Goal: Task Accomplishment & Management: Manage account settings

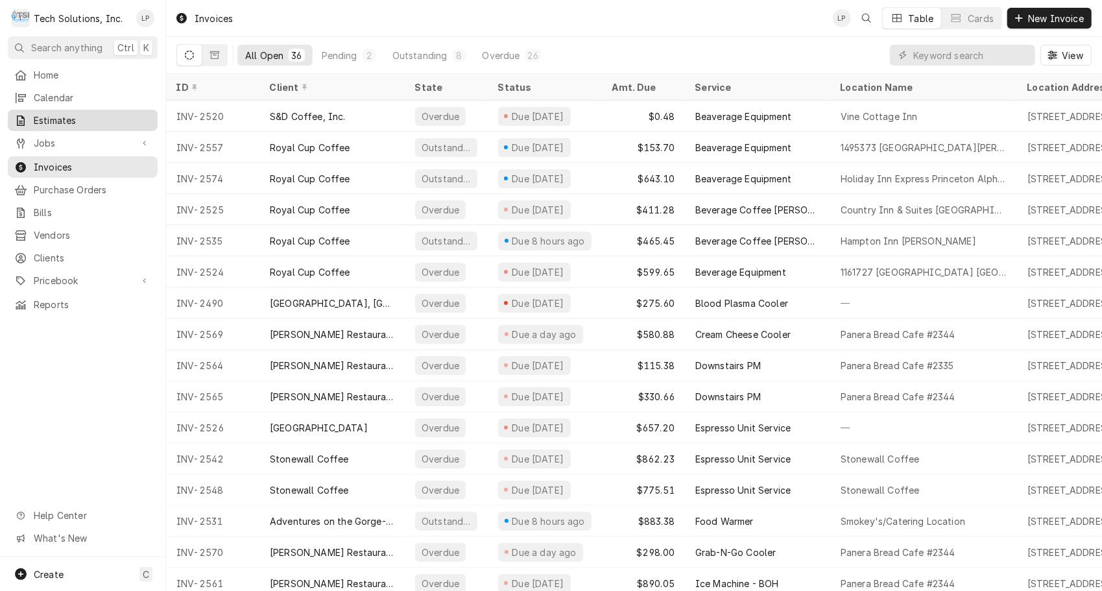
click at [56, 117] on span "Estimates" at bounding box center [92, 120] width 117 height 14
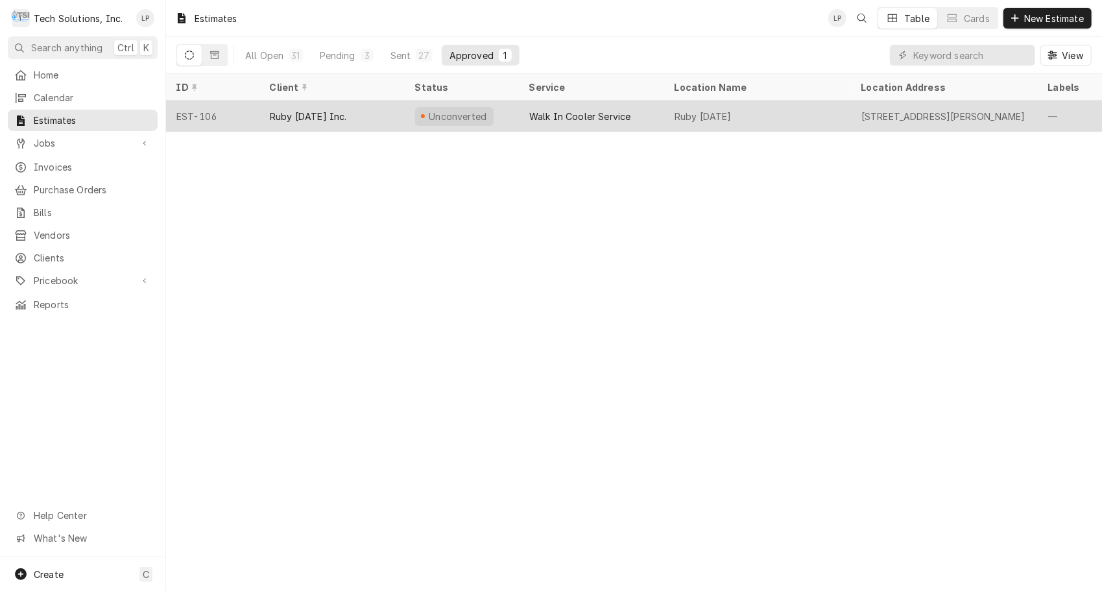
click at [528, 120] on div "Walk In Cooler Service" at bounding box center [591, 115] width 145 height 31
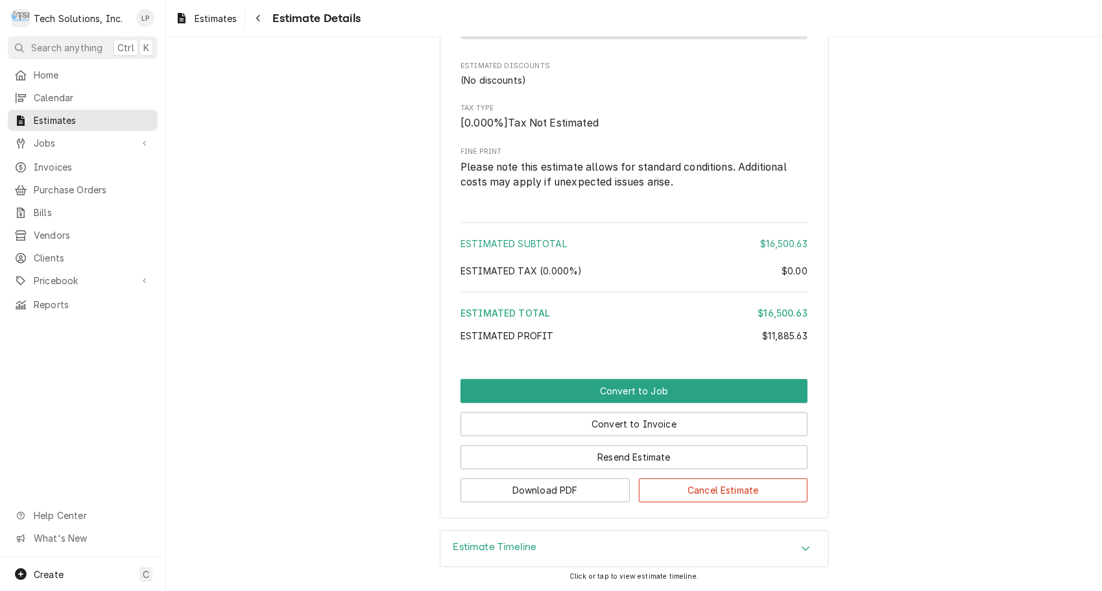
scroll to position [2015, 0]
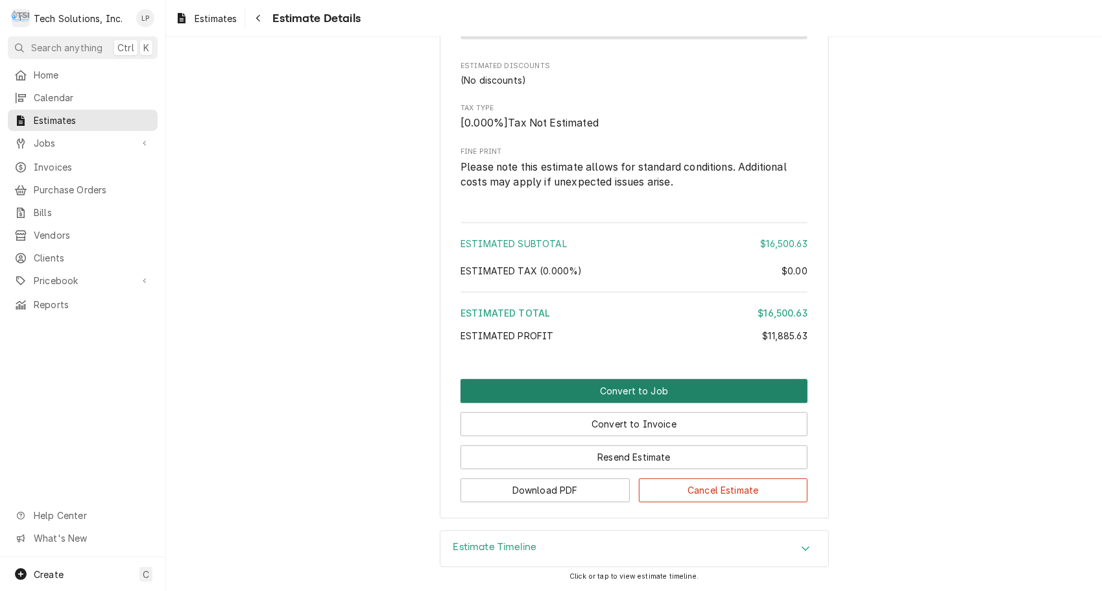
click at [613, 403] on button "Convert to Job" at bounding box center [633, 391] width 347 height 24
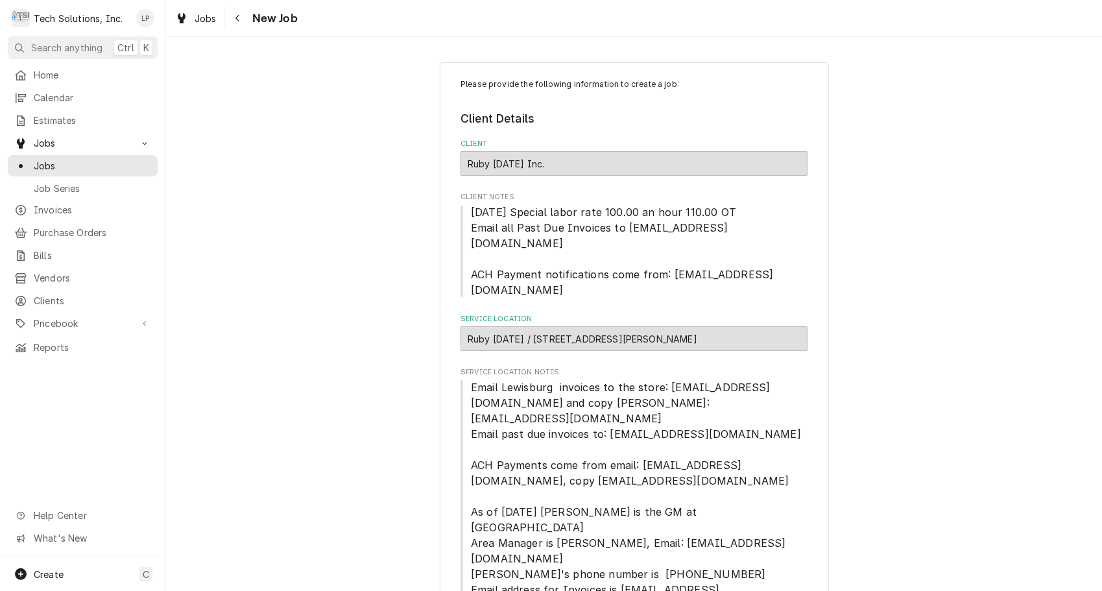
type textarea "x"
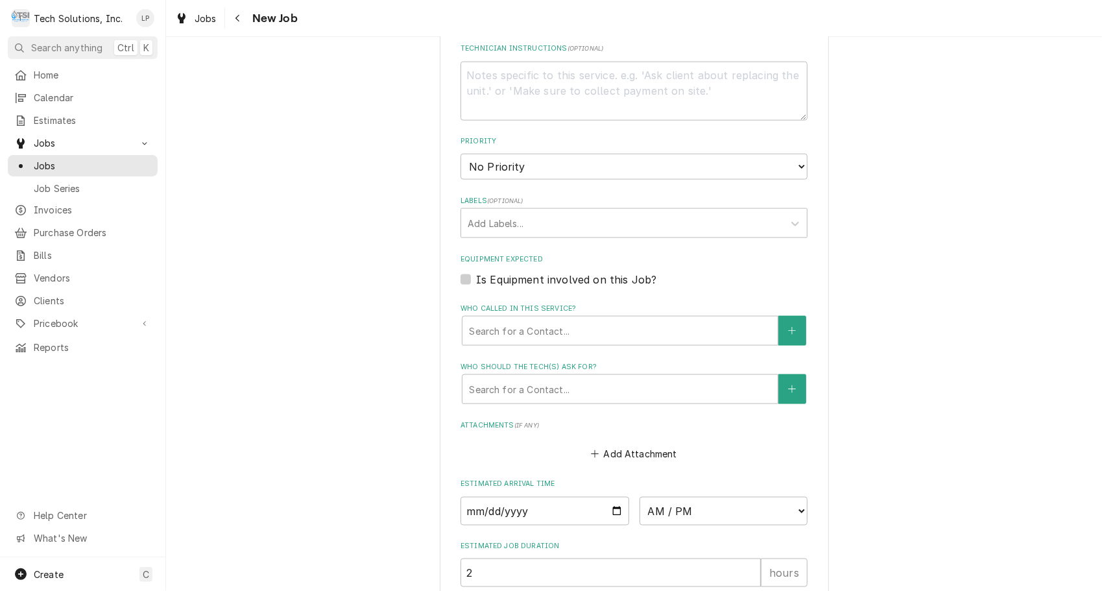
scroll to position [1105, 0]
click at [611, 495] on input "Date" at bounding box center [544, 509] width 169 height 29
type input "2025-10-09"
type textarea "x"
click at [794, 495] on select "AM / PM 6:00 AM 6:15 AM 6:30 AM 6:45 AM 7:00 AM 7:15 AM 7:30 AM 7:45 AM 8:00 AM…" at bounding box center [723, 509] width 169 height 29
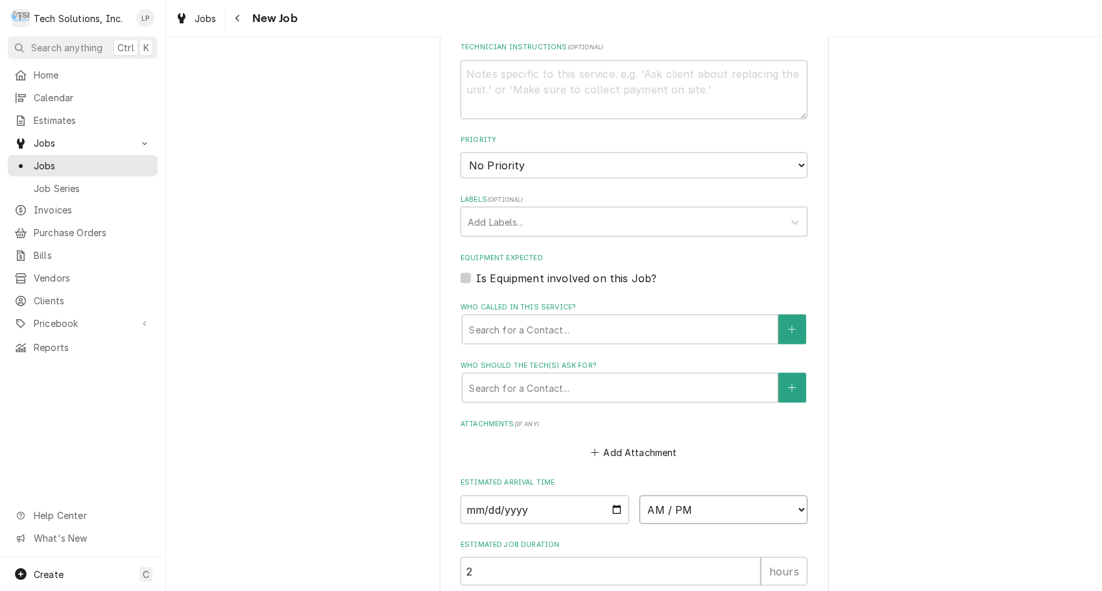
select select "08:00:00"
click at [639, 495] on select "AM / PM 6:00 AM 6:15 AM 6:30 AM 6:45 AM 7:00 AM 7:15 AM 7:30 AM 7:45 AM 8:00 AM…" at bounding box center [723, 509] width 169 height 29
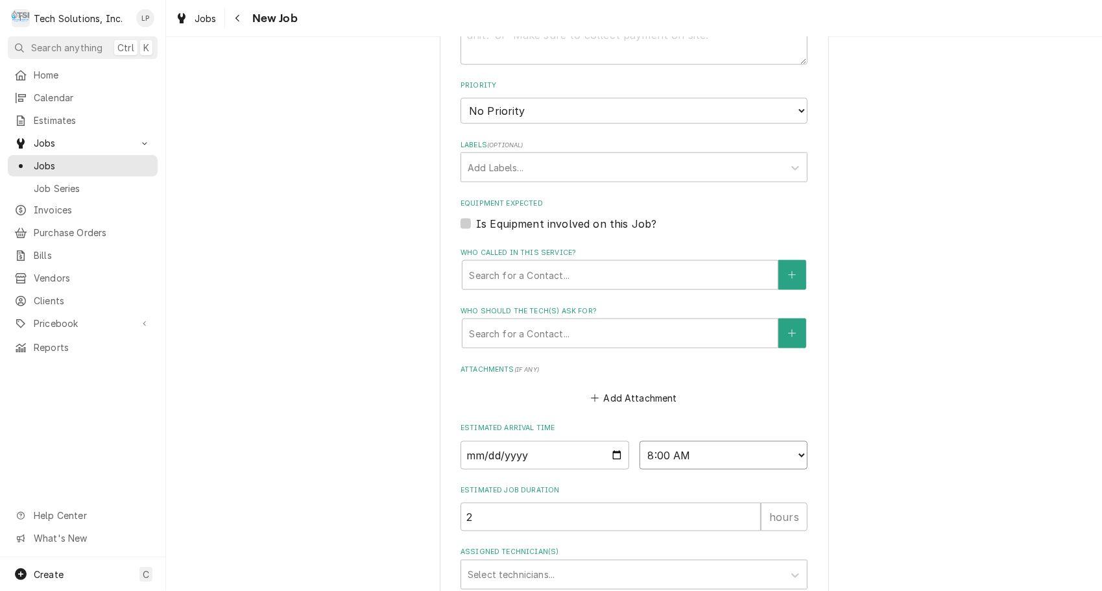
scroll to position [1179, 0]
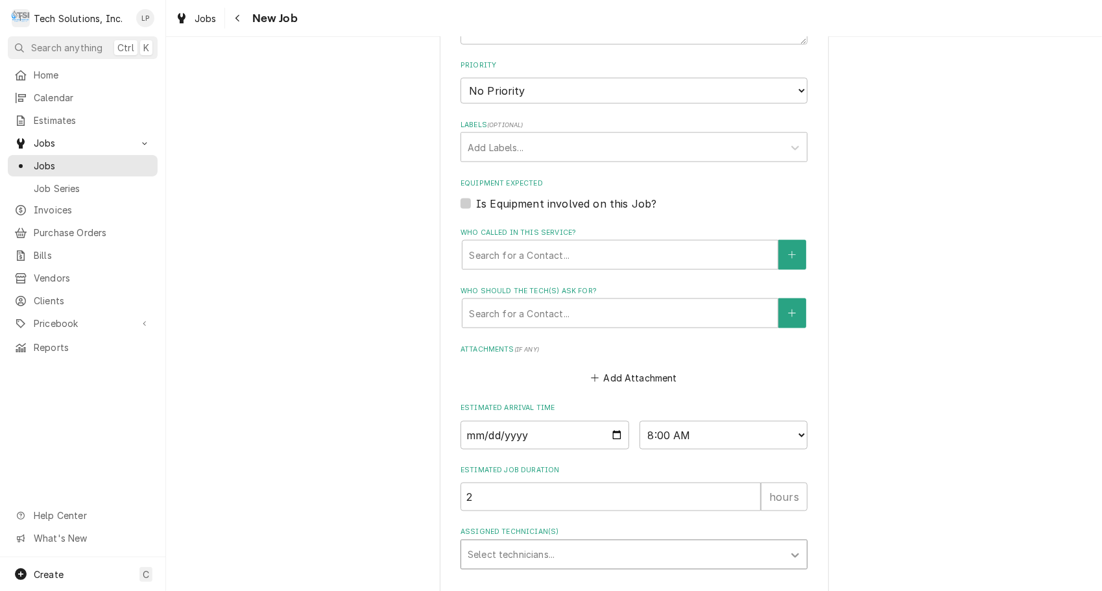
click at [792, 549] on icon "Assigned Technician(s)" at bounding box center [794, 555] width 13 height 13
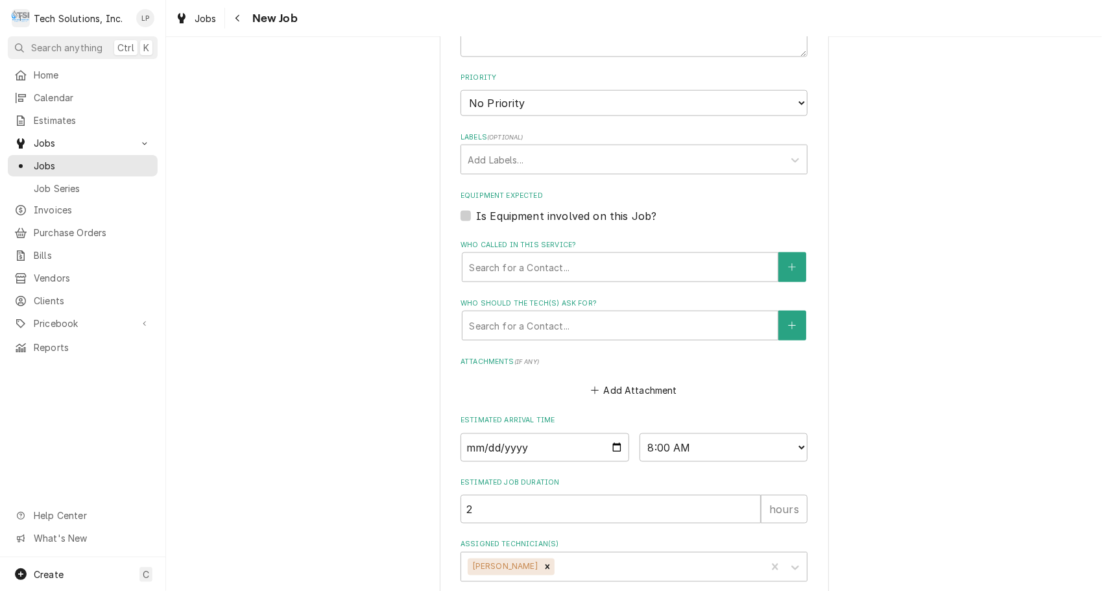
type textarea "x"
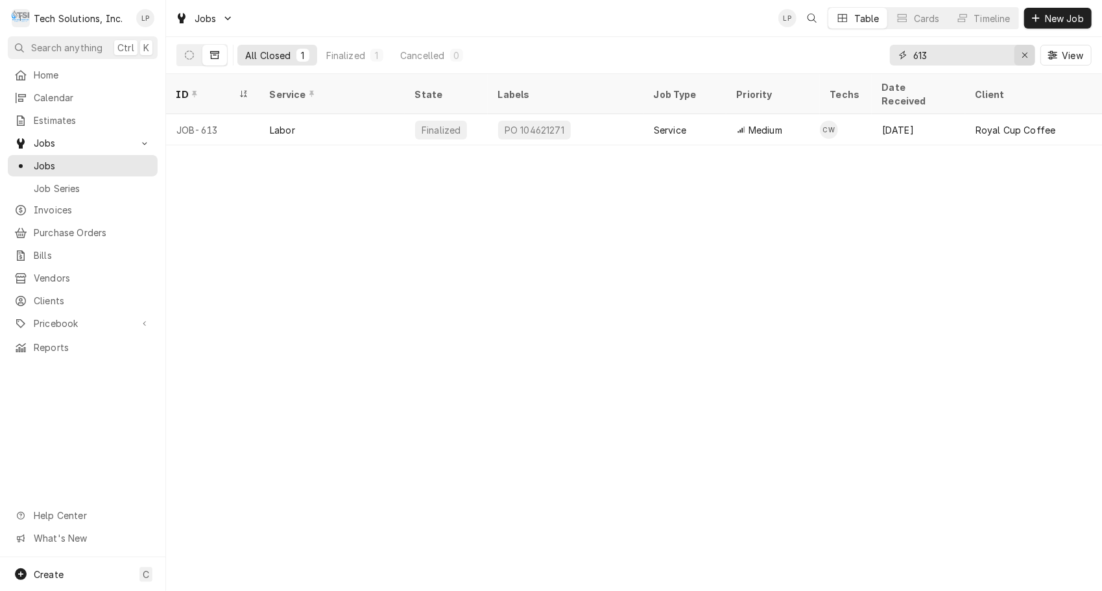
click at [1023, 56] on icon "Erase input" at bounding box center [1024, 55] width 7 height 9
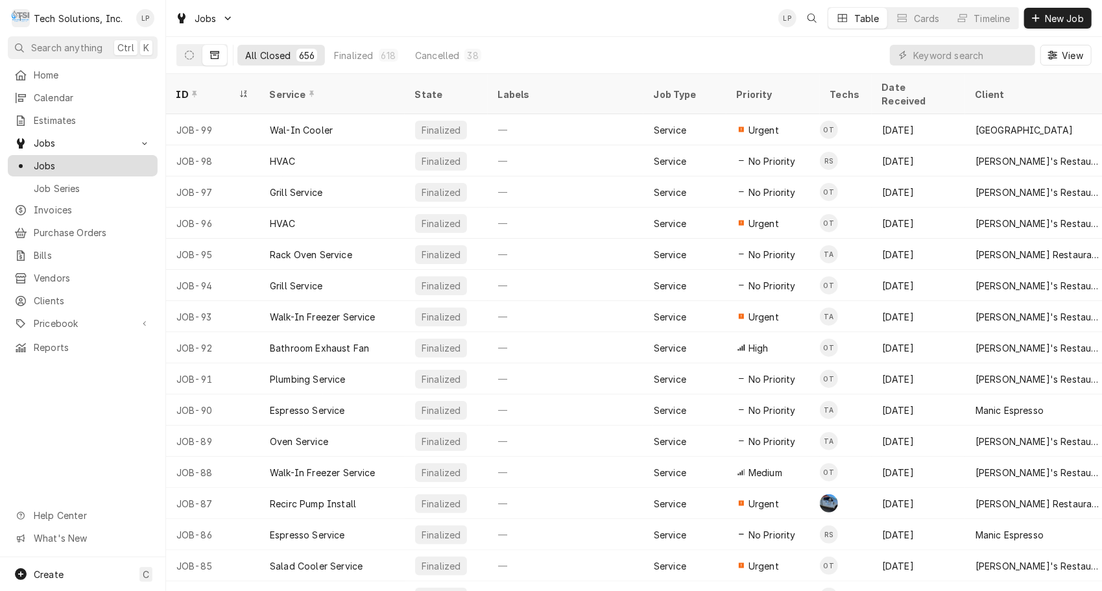
click at [47, 159] on span "Jobs" at bounding box center [92, 166] width 117 height 14
click at [187, 53] on icon "Dynamic Content Wrapper" at bounding box center [189, 55] width 9 height 9
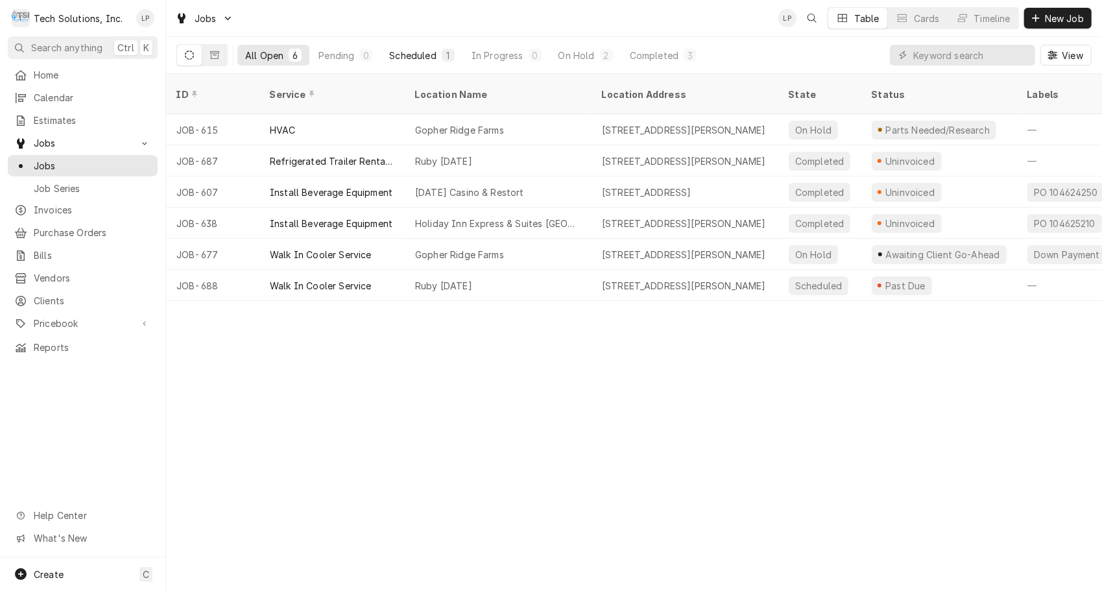
click at [419, 56] on div "Scheduled" at bounding box center [412, 56] width 47 height 14
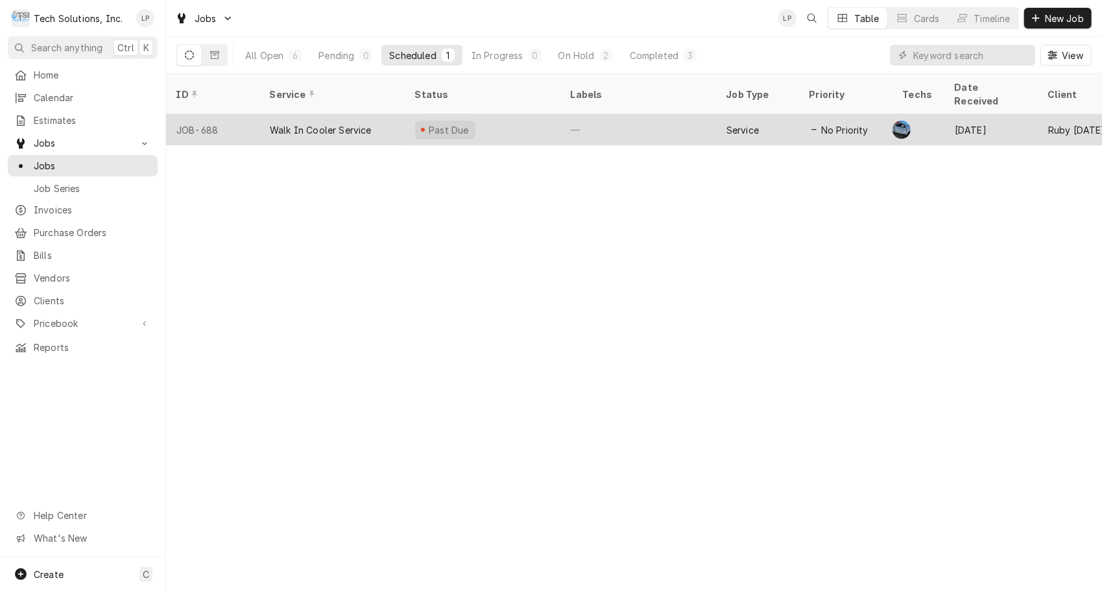
click at [633, 117] on div "—" at bounding box center [638, 129] width 156 height 31
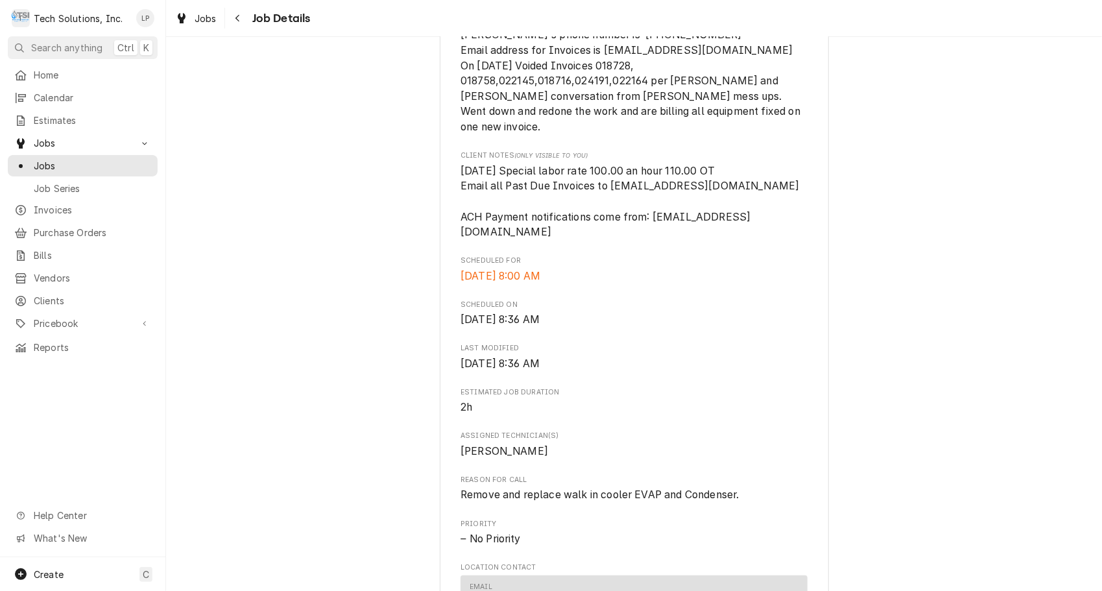
scroll to position [821, 0]
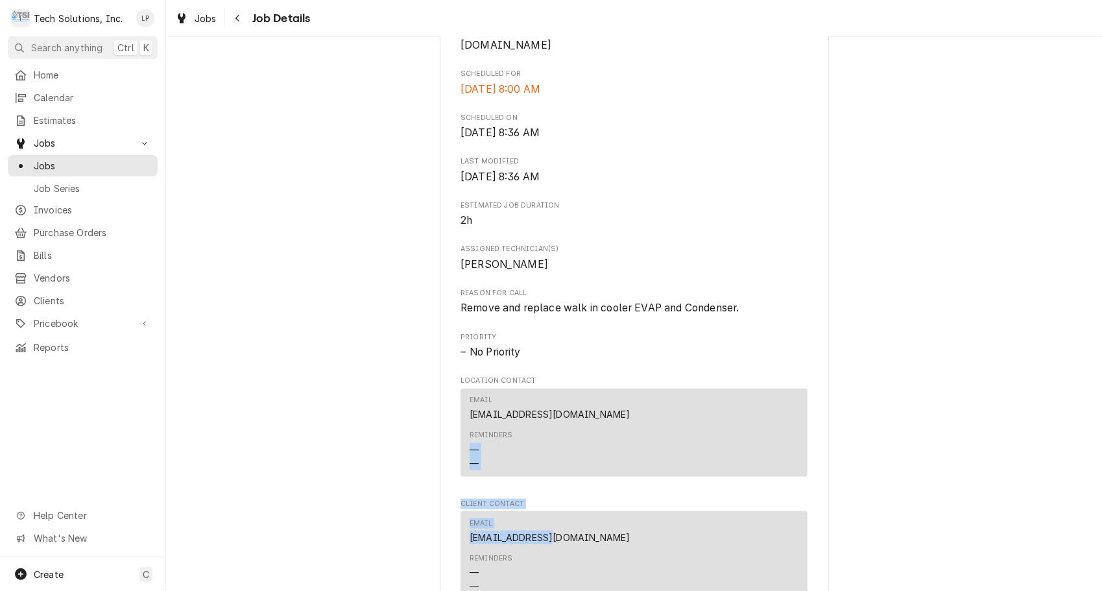
drag, startPoint x: 1088, startPoint y: 402, endPoint x: 1089, endPoint y: 488, distance: 85.6
click at [1089, 488] on div "Past Due Ruby Tuesday Inc. Ruby Tuesday / 151 Coleman Drive, Lewisburg, WV 2490…" at bounding box center [634, 23] width 936 height 1587
click at [947, 409] on div "Past Due Ruby Tuesday Inc. Ruby Tuesday / 151 Coleman Drive, Lewisburg, WV 2490…" at bounding box center [634, 23] width 936 height 1587
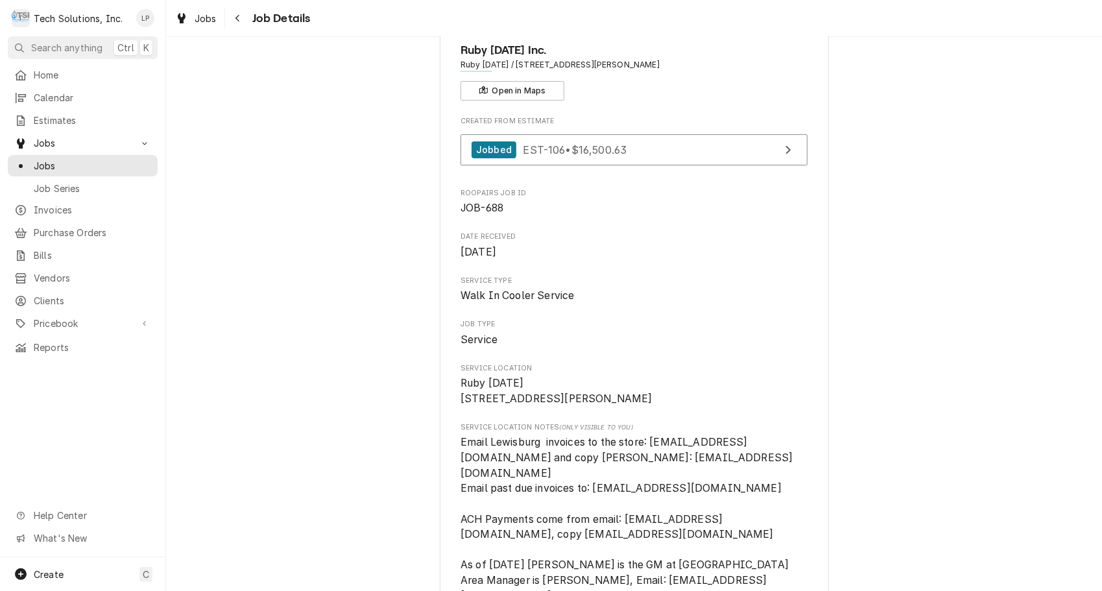
scroll to position [19, 0]
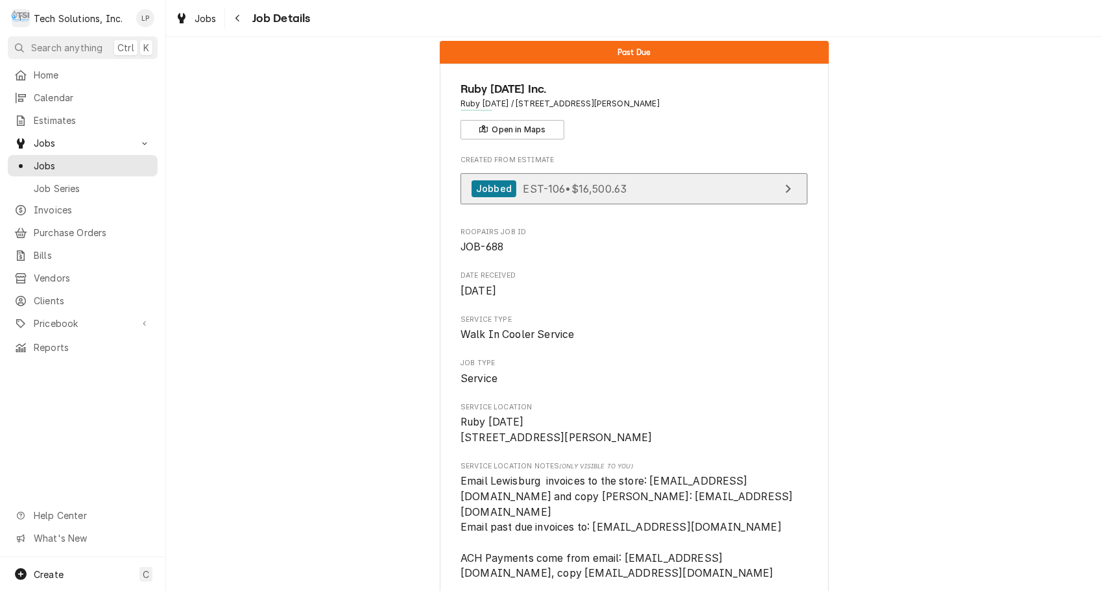
click at [759, 192] on link "Jobbed EST-106 • $16,500.63" at bounding box center [633, 189] width 347 height 32
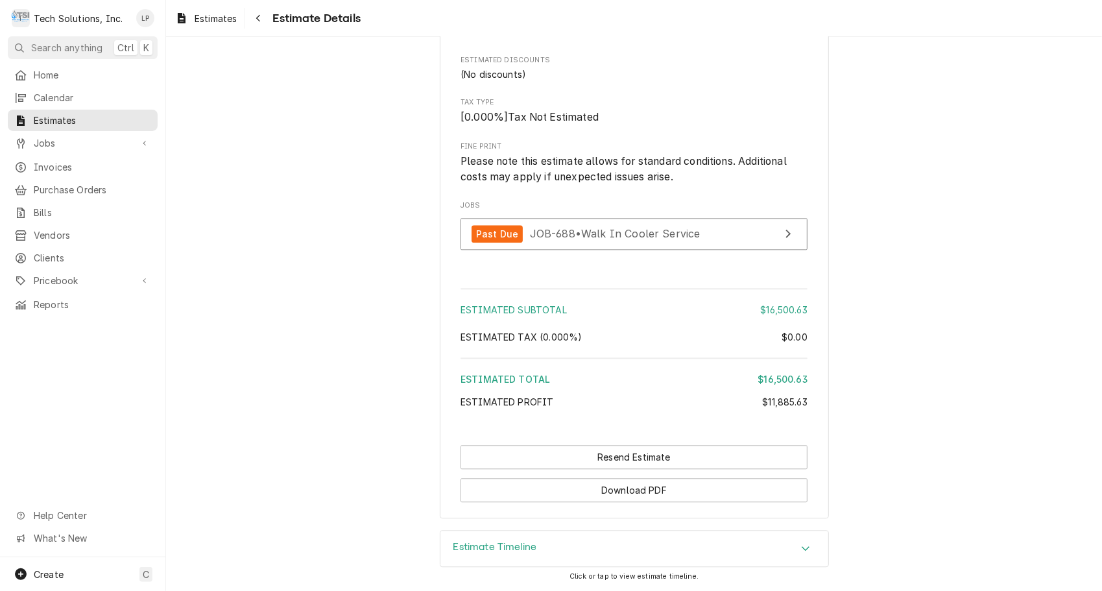
scroll to position [1924, 0]
click at [734, 231] on link "Past Due JOB-688 • Walk In Cooler Service" at bounding box center [633, 234] width 347 height 32
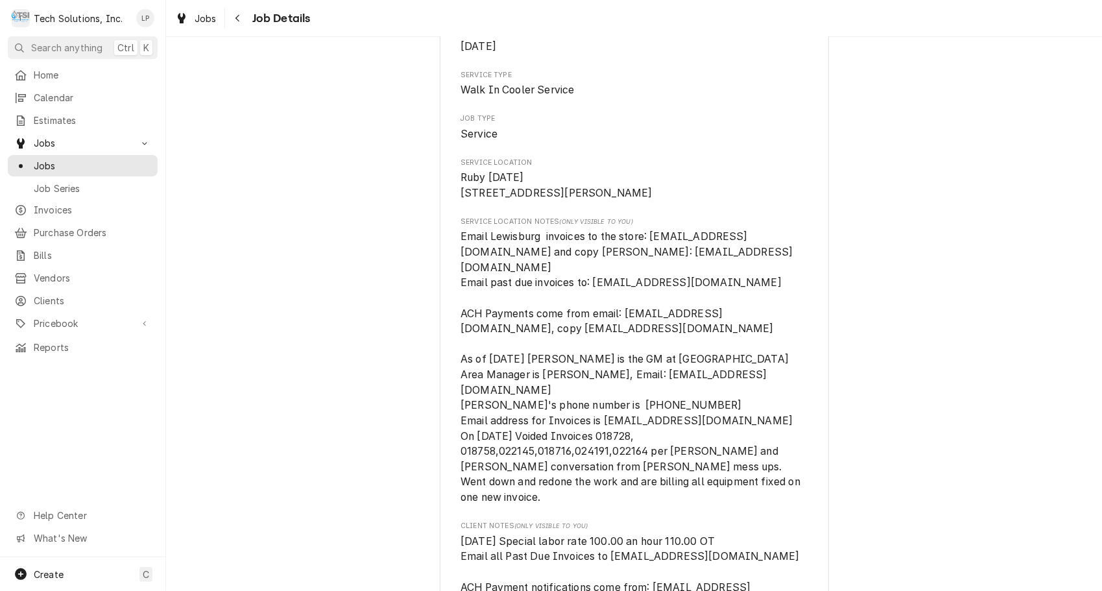
scroll to position [318, 0]
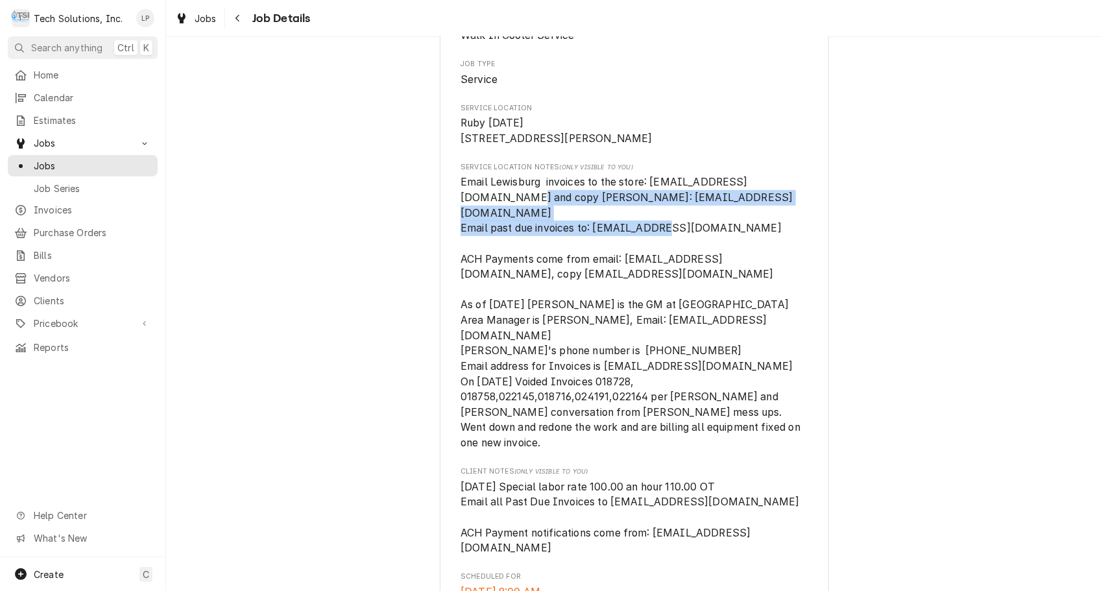
drag, startPoint x: 1083, startPoint y: 189, endPoint x: 1081, endPoint y: 228, distance: 39.6
click at [1081, 228] on div "Past Due Ruby [DATE] Inc. Ruby [DATE] / [STREET_ADDRESS][PERSON_NAME] Open in M…" at bounding box center [634, 525] width 936 height 1587
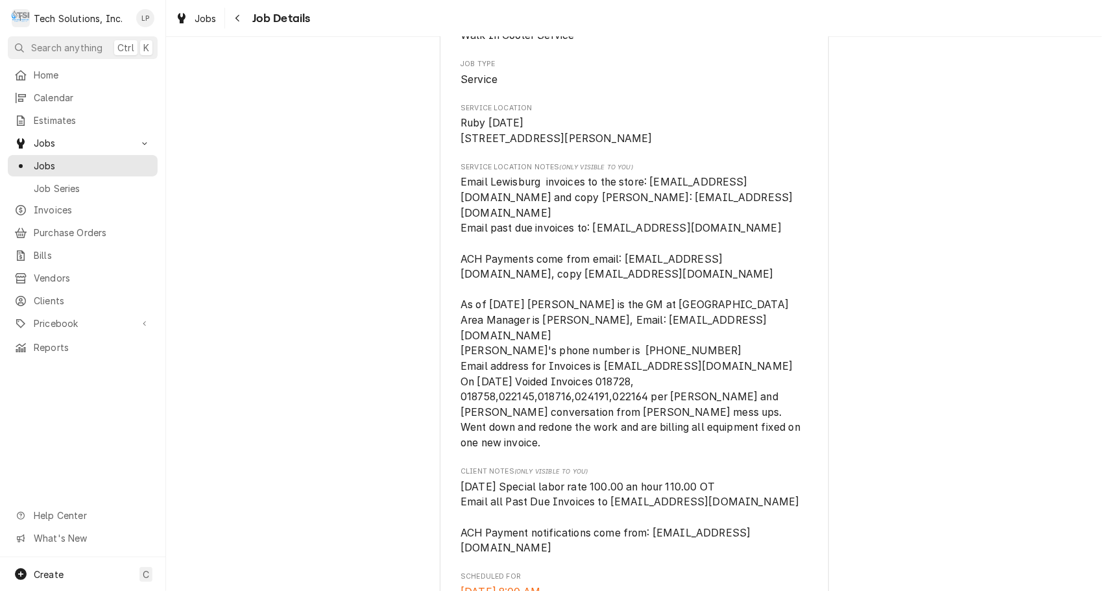
click at [961, 248] on div "Past Due Ruby [DATE] Inc. Ruby [DATE] / [STREET_ADDRESS][PERSON_NAME] Open in M…" at bounding box center [634, 525] width 936 height 1587
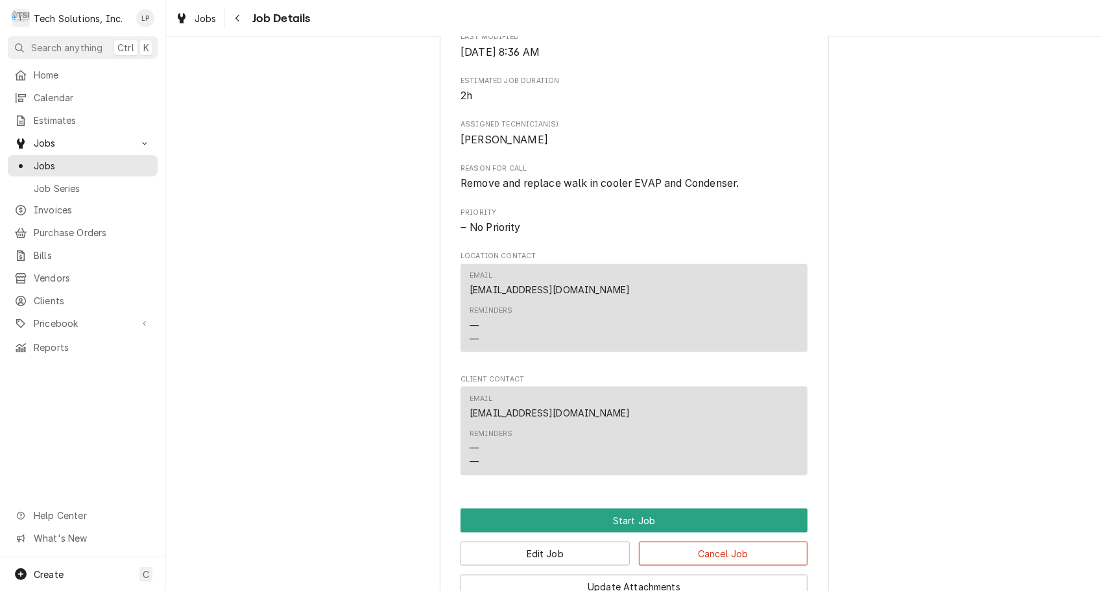
scroll to position [1025, 0]
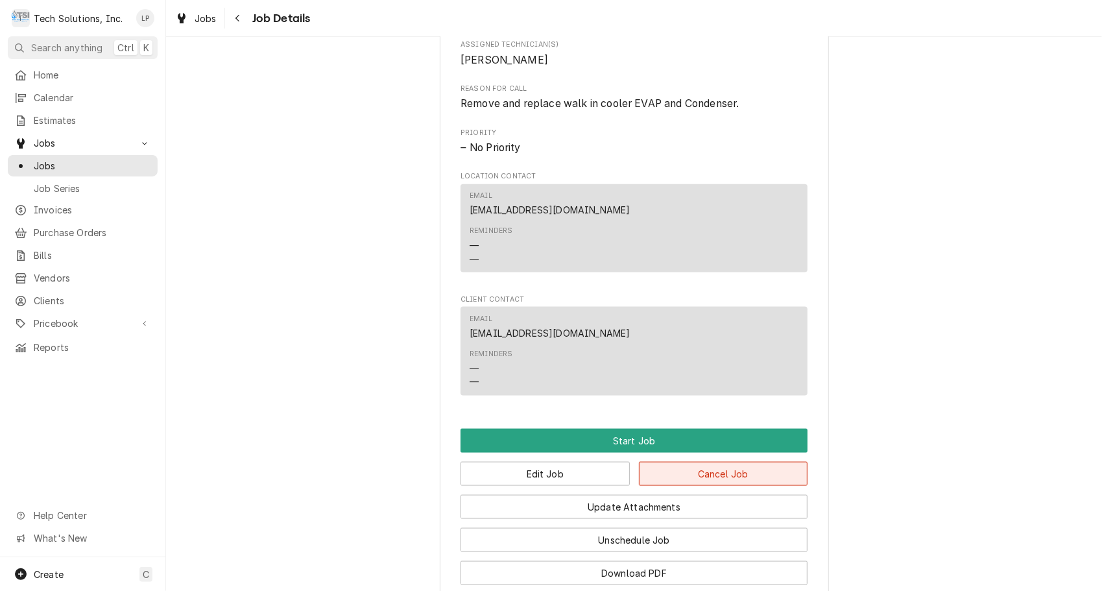
click at [727, 462] on button "Cancel Job" at bounding box center [723, 474] width 169 height 24
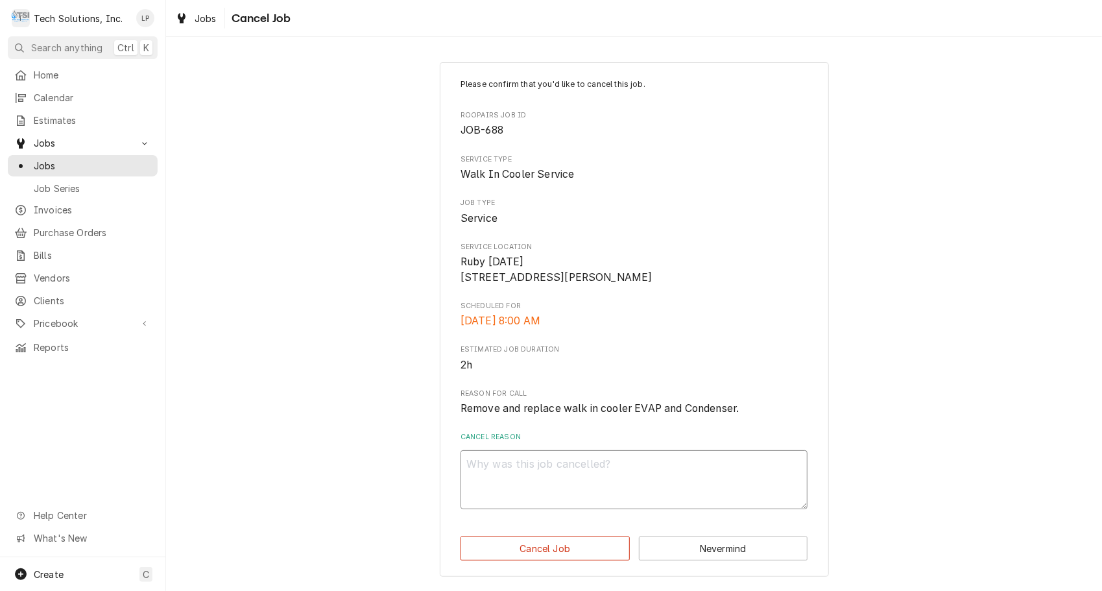
click at [709, 478] on textarea "Cancel Reason" at bounding box center [633, 479] width 347 height 59
type textarea "x"
type textarea "C"
type textarea "x"
type textarea "Cu"
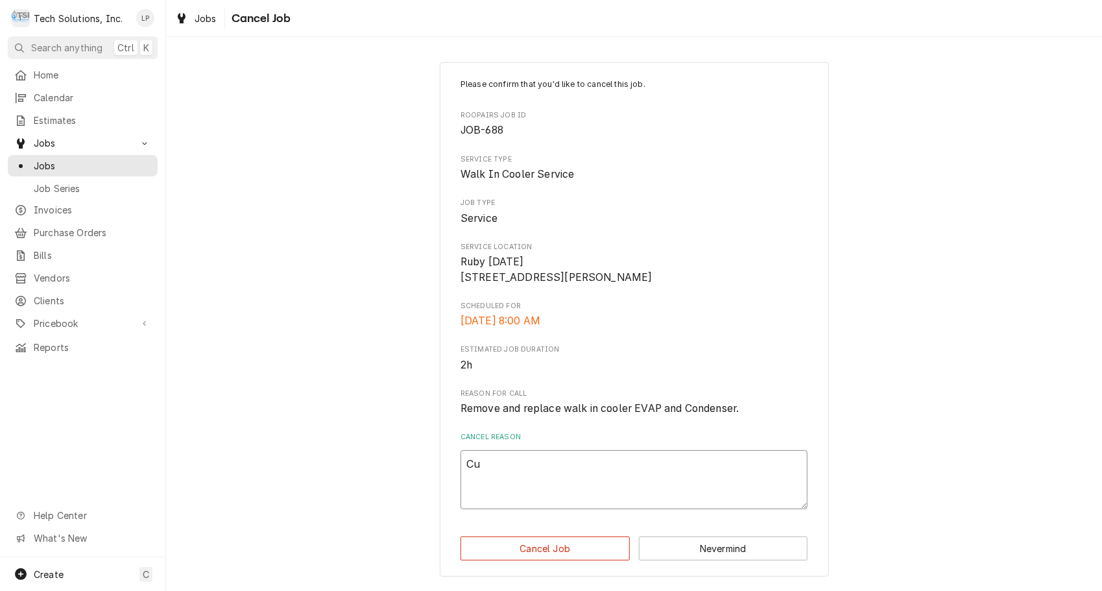
type textarea "x"
type textarea "Cus"
type textarea "x"
type textarea "Cust"
type textarea "x"
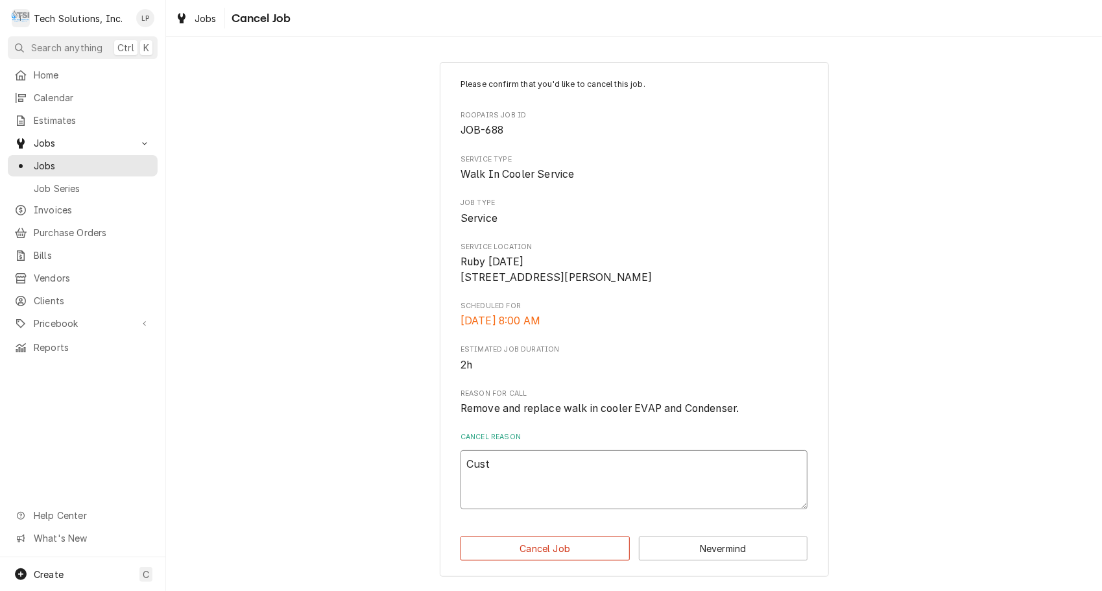
type textarea "Custo"
type textarea "x"
type textarea "Custom"
type textarea "x"
type textarea "Custome"
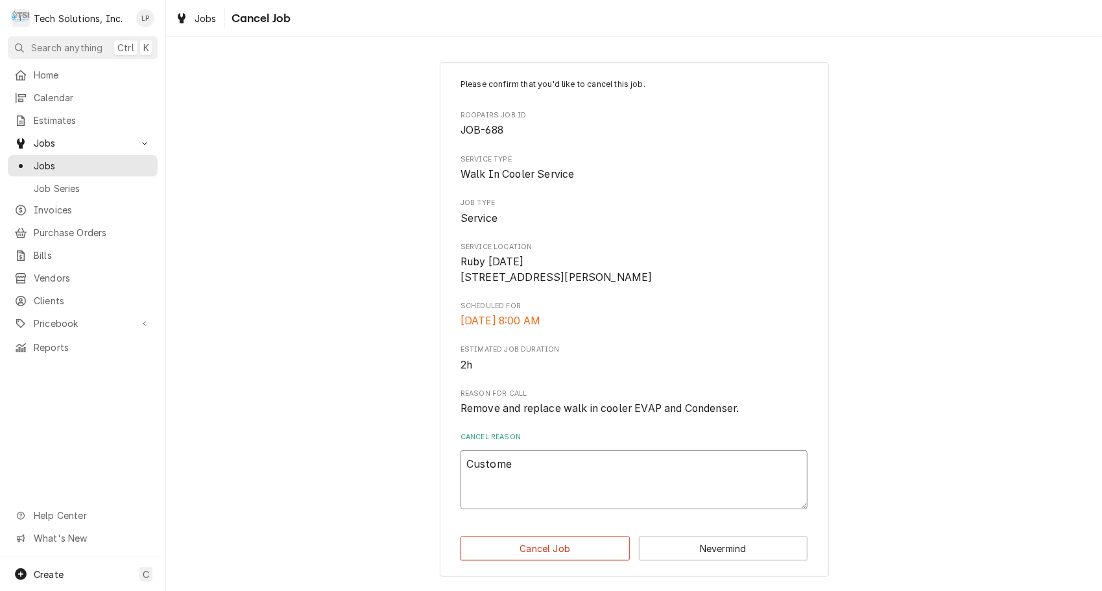
type textarea "x"
type textarea "Customer"
type textarea "x"
type textarea "Customer"
type textarea "x"
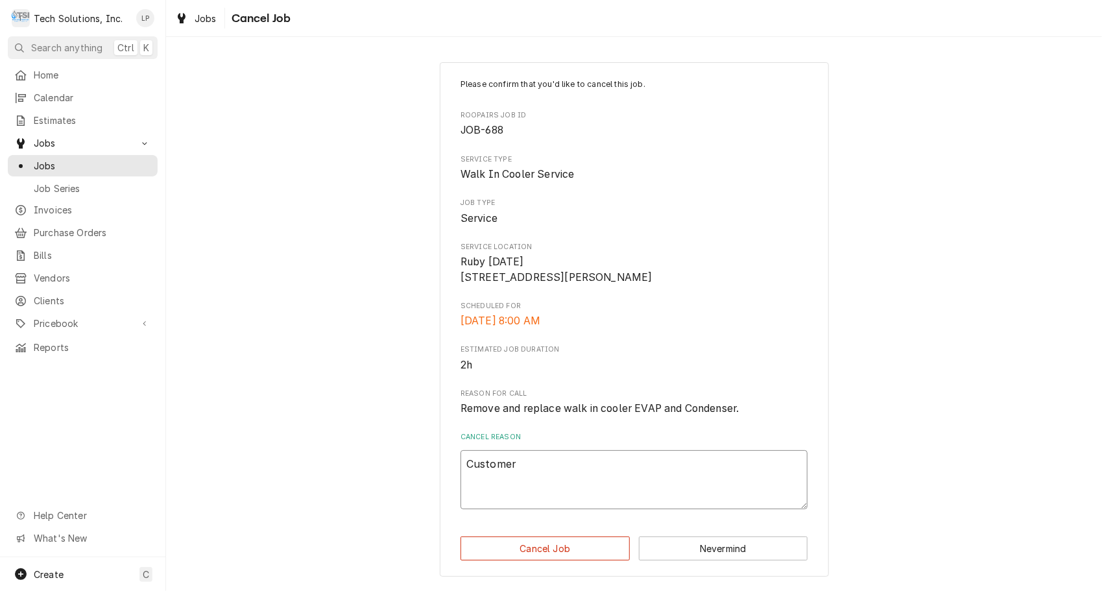
type textarea "Customer e"
type textarea "x"
type textarea "Customer en"
type textarea "x"
type textarea "Customer end"
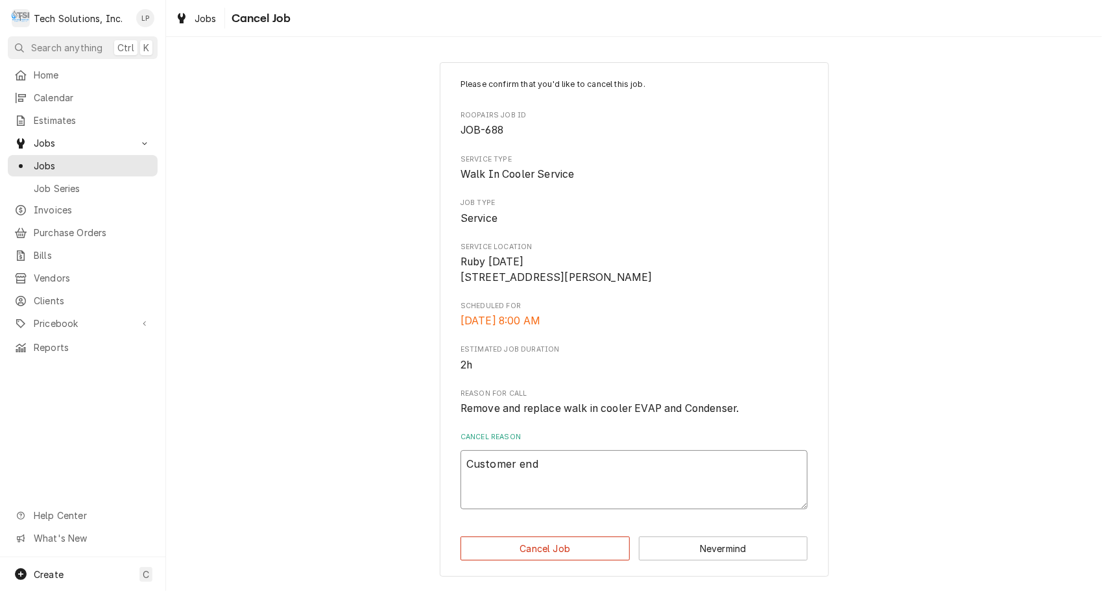
type textarea "x"
type textarea "Customer ende"
type textarea "x"
type textarea "Customer ended"
type textarea "x"
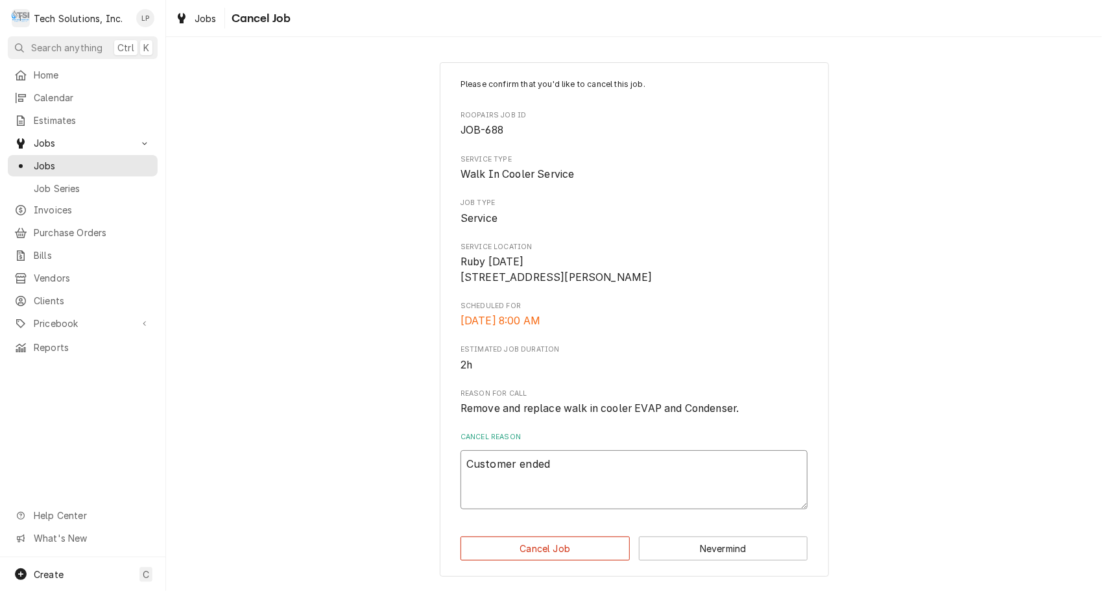
type textarea "Customer ended"
type textarea "x"
type textarea "Customer ended u"
type textarea "x"
type textarea "Customer ended up"
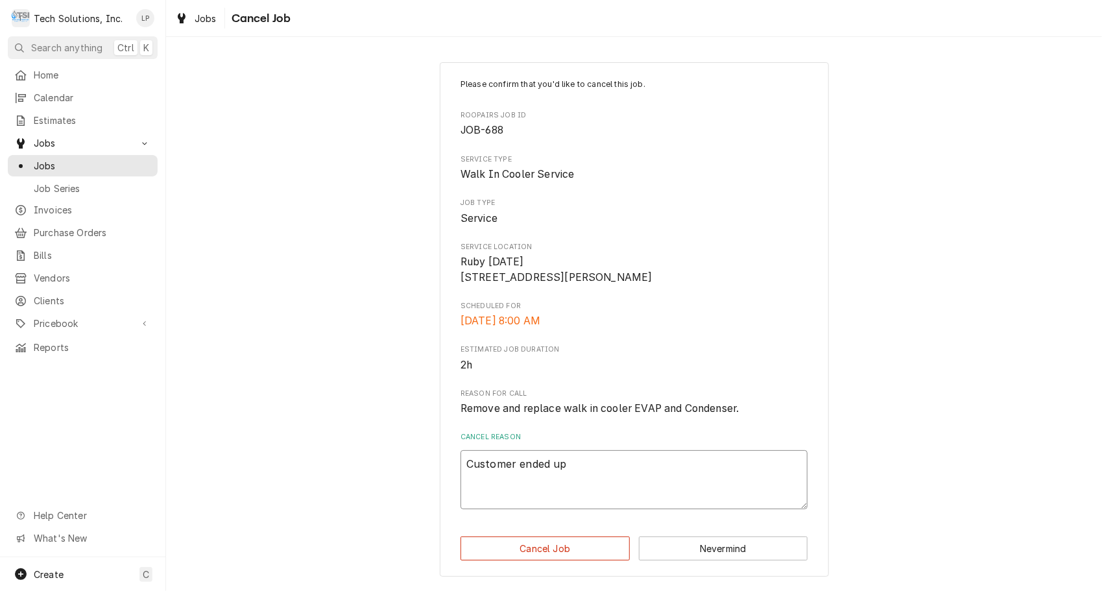
type textarea "x"
type textarea "Customer ended up"
type textarea "x"
type textarea "Customer ended up g"
type textarea "x"
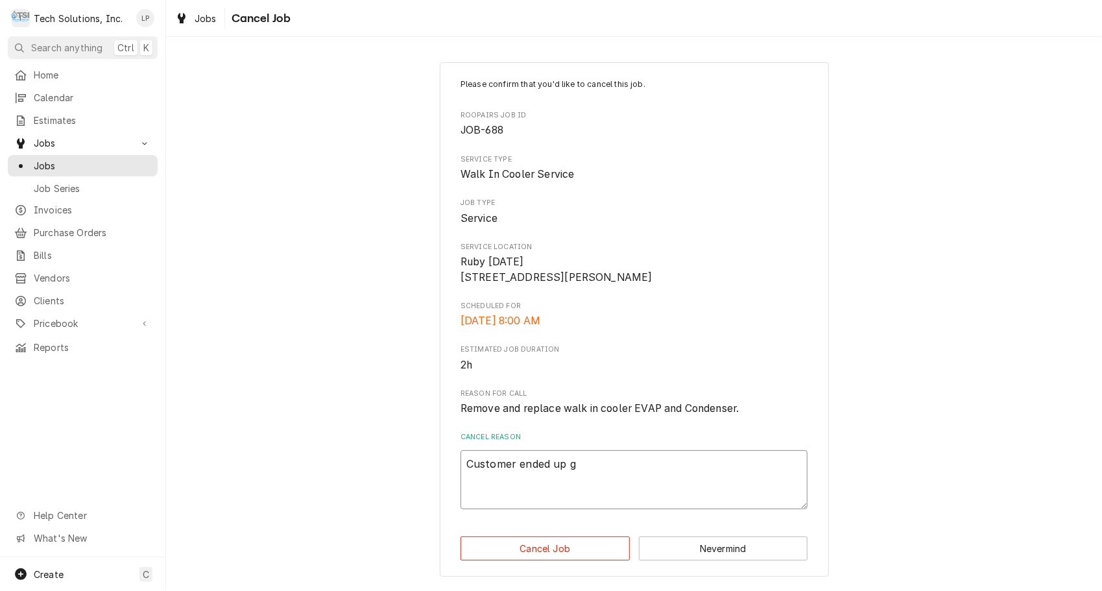
type textarea "Customer ended up ge"
type textarea "x"
type textarea "Customer ended up get"
type textarea "x"
type textarea "Customer ended up gett"
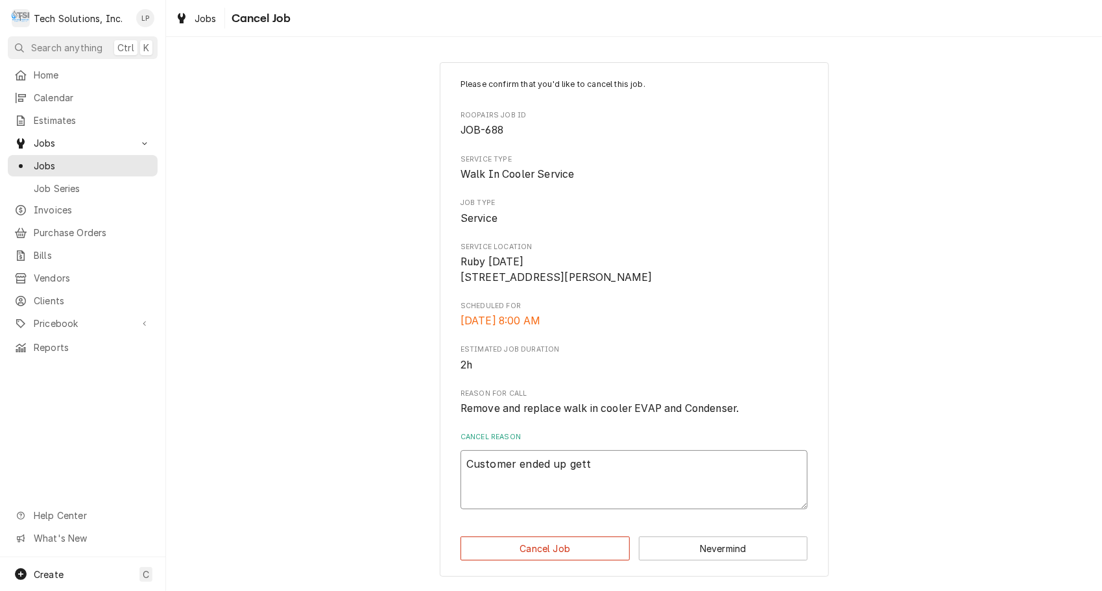
type textarea "x"
type textarea "Customer ended up getti"
type textarea "x"
type textarea "Customer ended up gettin"
type textarea "x"
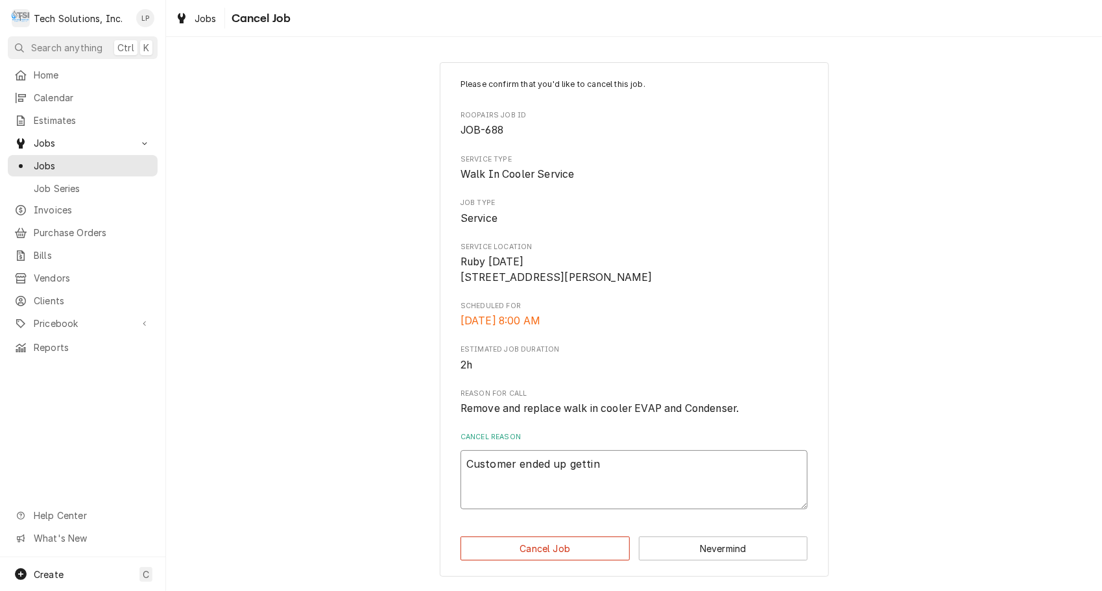
type textarea "Customer ended up getting"
type textarea "x"
type textarea "Customer ended up getting"
type textarea "x"
type textarea "Customer ended up getting s"
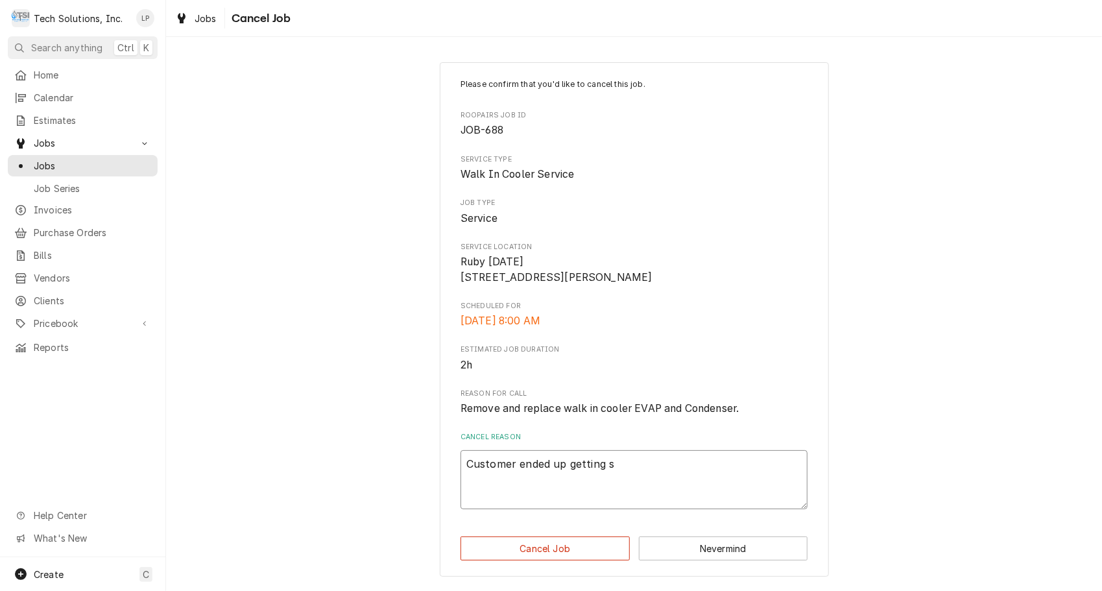
type textarea "x"
type textarea "Customer ended up getting so"
type textarea "x"
type textarea "Customer ended up getting some"
type textarea "x"
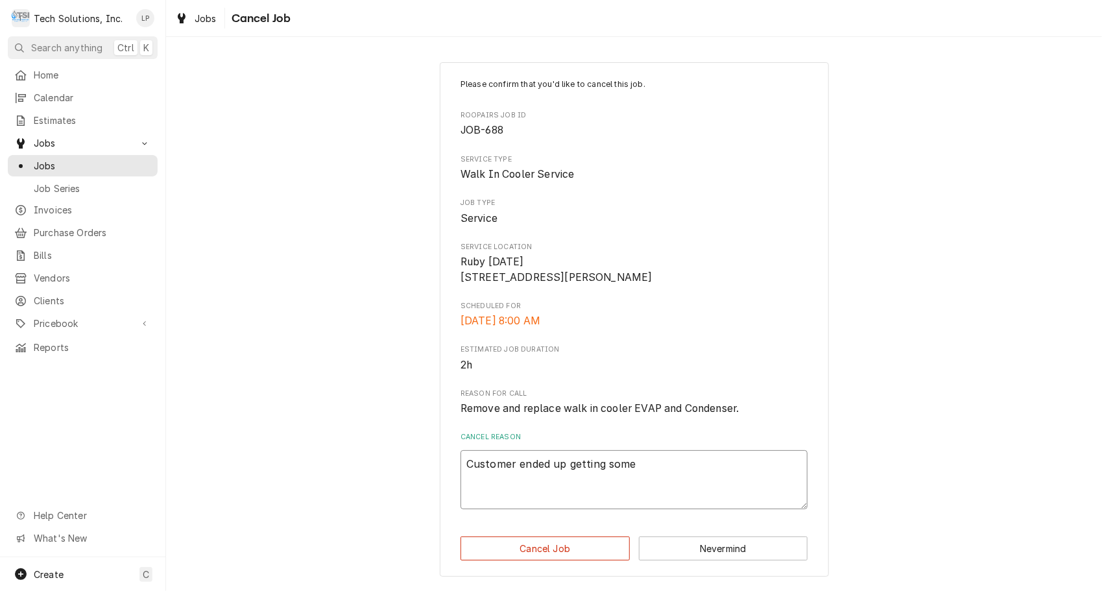
type textarea "Customer ended up getting someo"
type textarea "x"
type textarea "Customer ended up getting someon"
type textarea "x"
type textarea "Customer ended up getting someone"
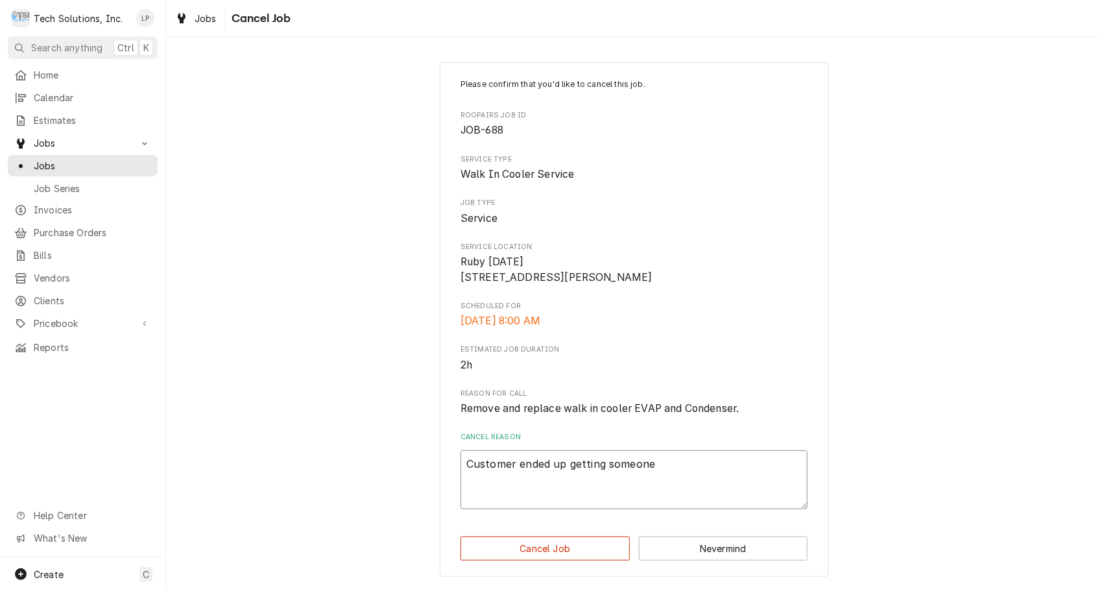
type textarea "x"
type textarea "Customer ended up getting someone"
type textarea "x"
type textarea "Customer ended up getting someone e"
type textarea "x"
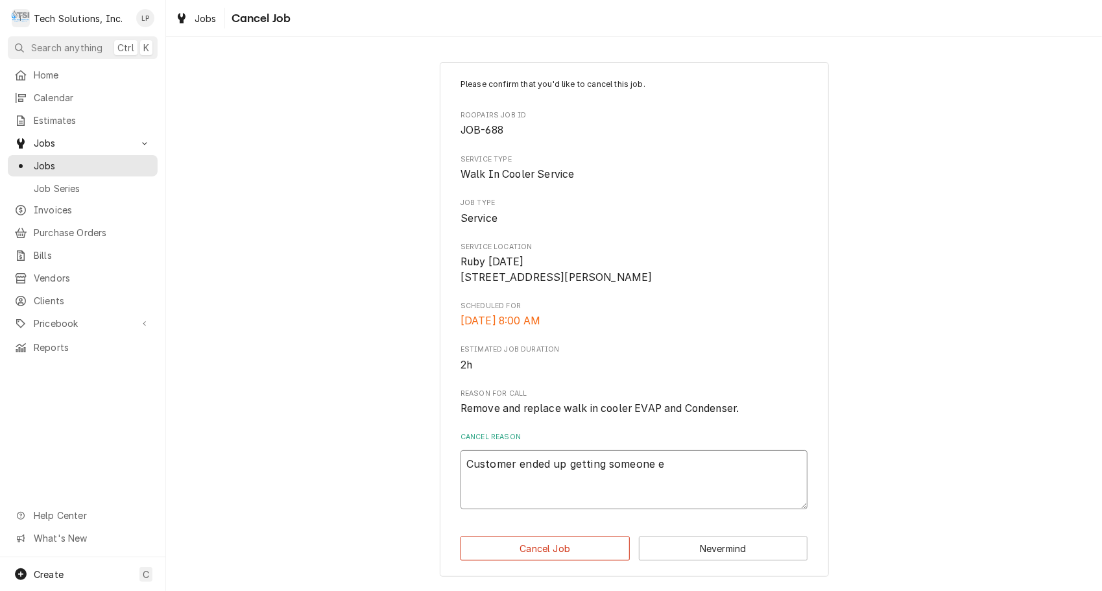
type textarea "Customer ended up getting someone el"
type textarea "x"
type textarea "Customer ended up getting someone els"
type textarea "x"
type textarea "Customer ended up getting someone else"
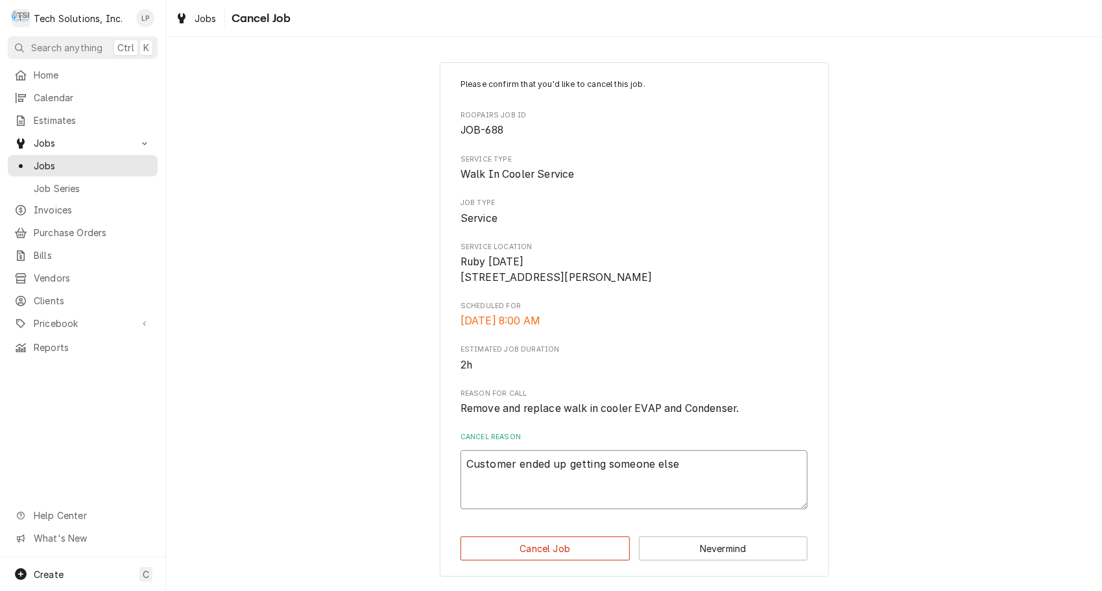
type textarea "x"
type textarea "Customer ended up getting someone else t"
type textarea "x"
type textarea "Customer ended up getting someone else to"
type textarea "x"
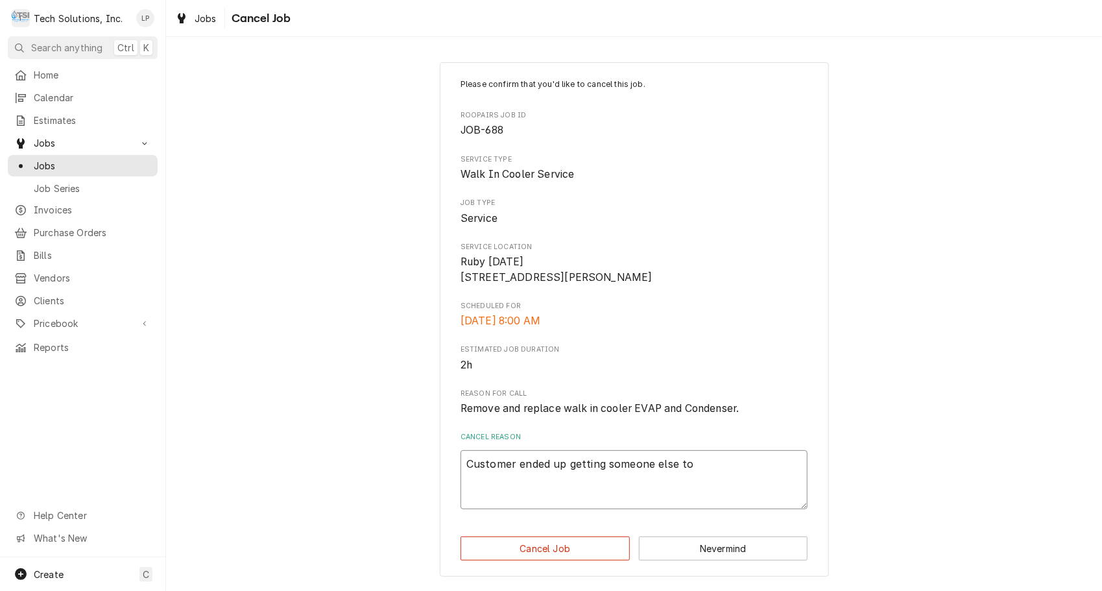
type textarea "Customer ended up getting someone else to c"
type textarea "x"
type textarea "Customer ended up getting someone else to co"
type textarea "x"
type textarea "Customer ended up getting someone else to com"
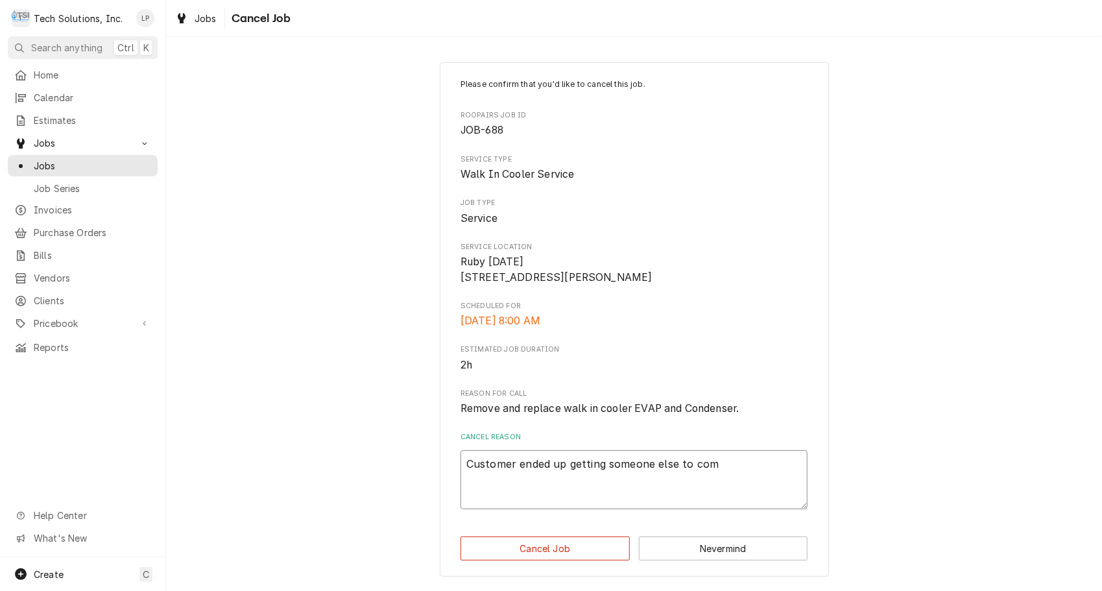
type textarea "x"
type textarea "Customer ended up getting someone else to comp"
type textarea "x"
type textarea "Customer ended up getting someone else to compl"
type textarea "x"
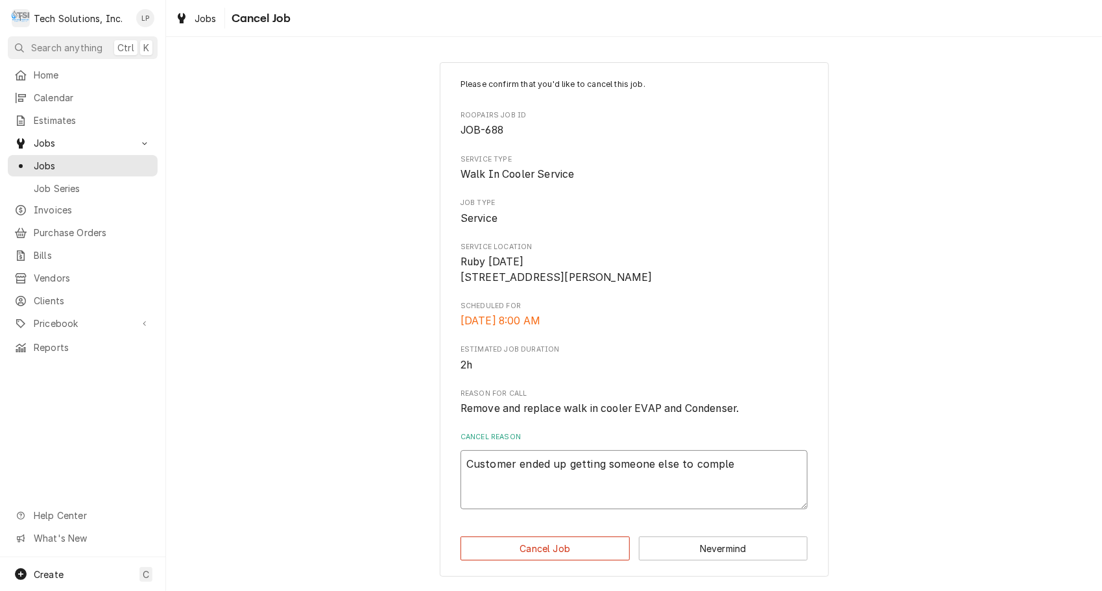
type textarea "Customer ended up getting someone else to complet"
type textarea "x"
type textarea "Customer ended up getting someone else to complete"
type textarea "x"
type textarea "Customer ended up getting someone else to complete"
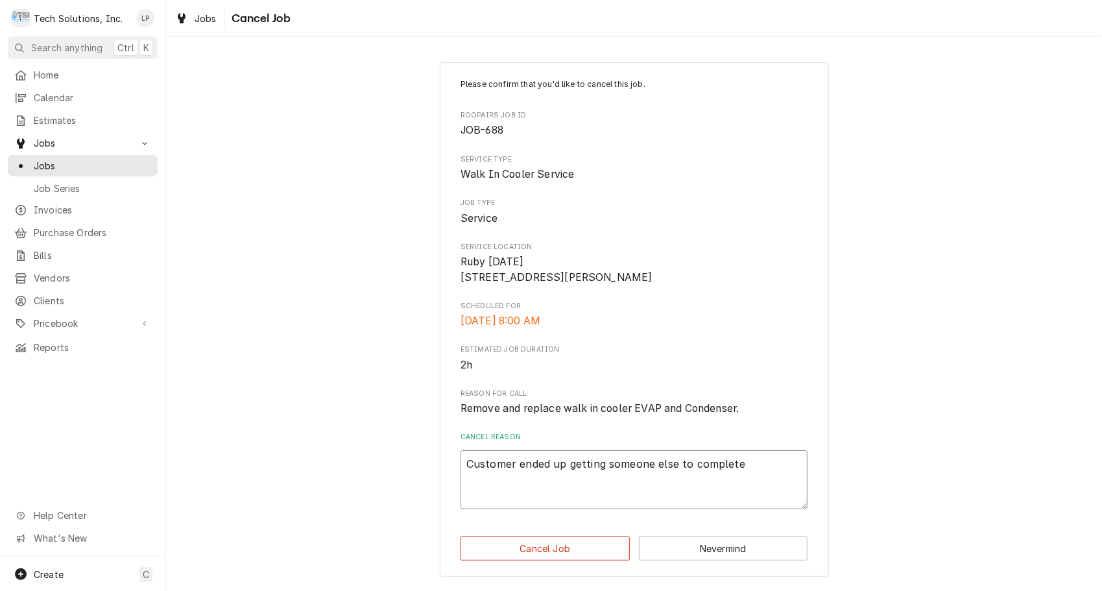
type textarea "x"
type textarea "Customer ended up getting someone else to complete j"
type textarea "x"
type textarea "Customer ended up getting someone else to complete jo"
type textarea "x"
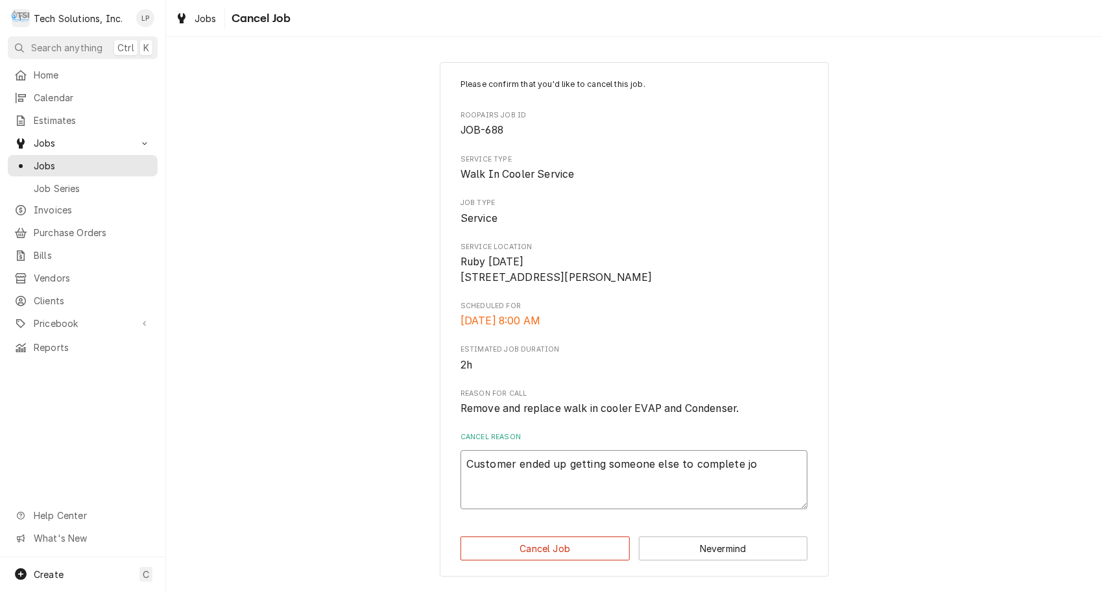
type textarea "Customer ended up getting someone else to complete job"
type textarea "x"
type textarea "Customer ended up getting someone else to complete job."
click at [554, 560] on button "Cancel Job" at bounding box center [544, 548] width 169 height 24
type textarea "x"
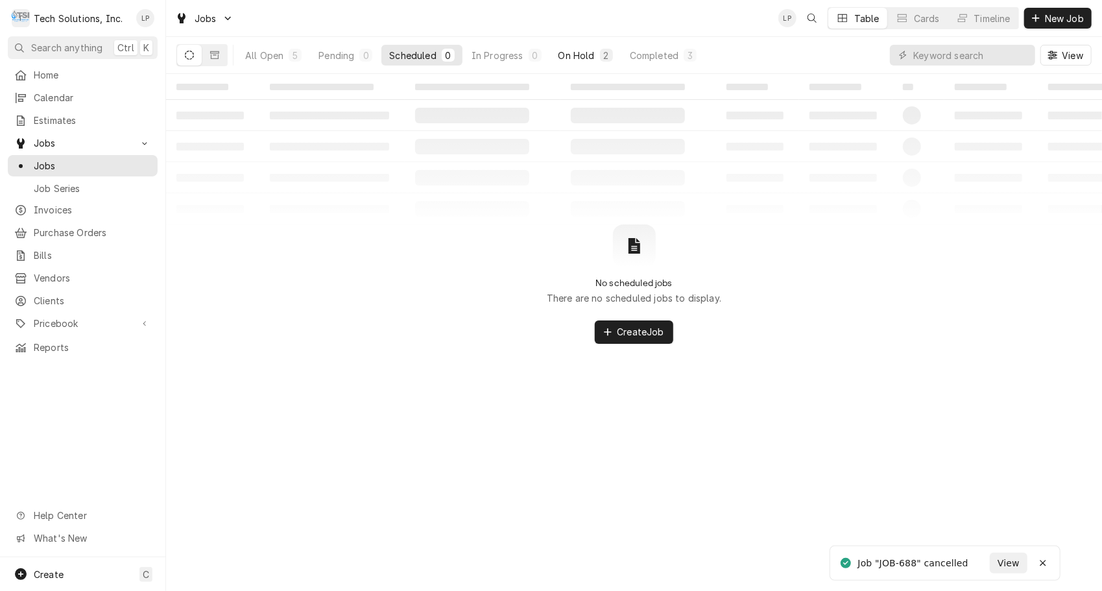
click at [582, 56] on div "On Hold" at bounding box center [576, 56] width 36 height 14
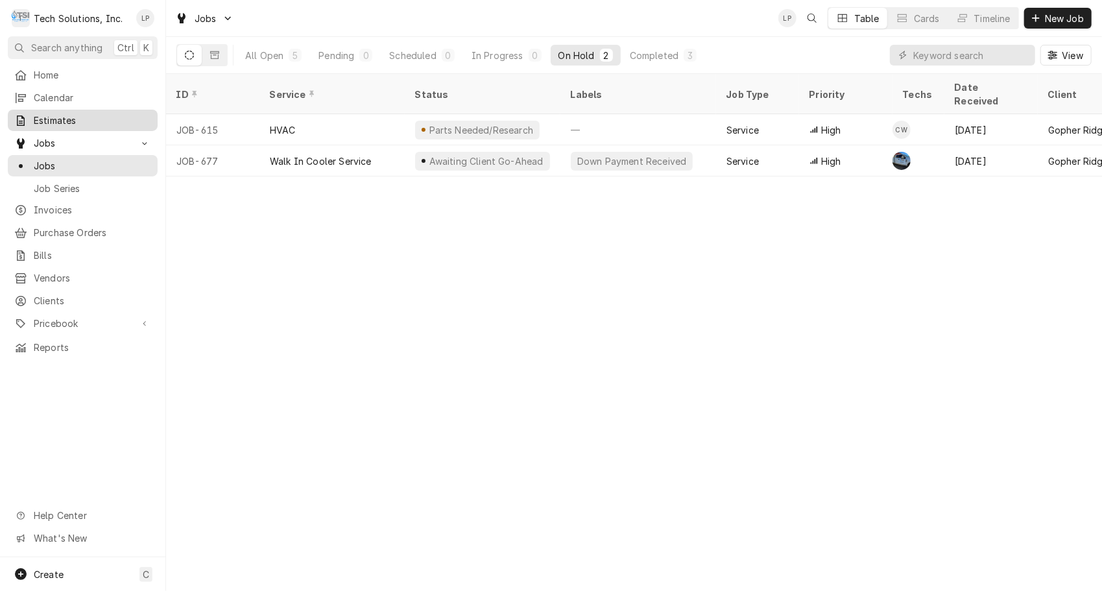
click at [53, 119] on span "Estimates" at bounding box center [92, 120] width 117 height 14
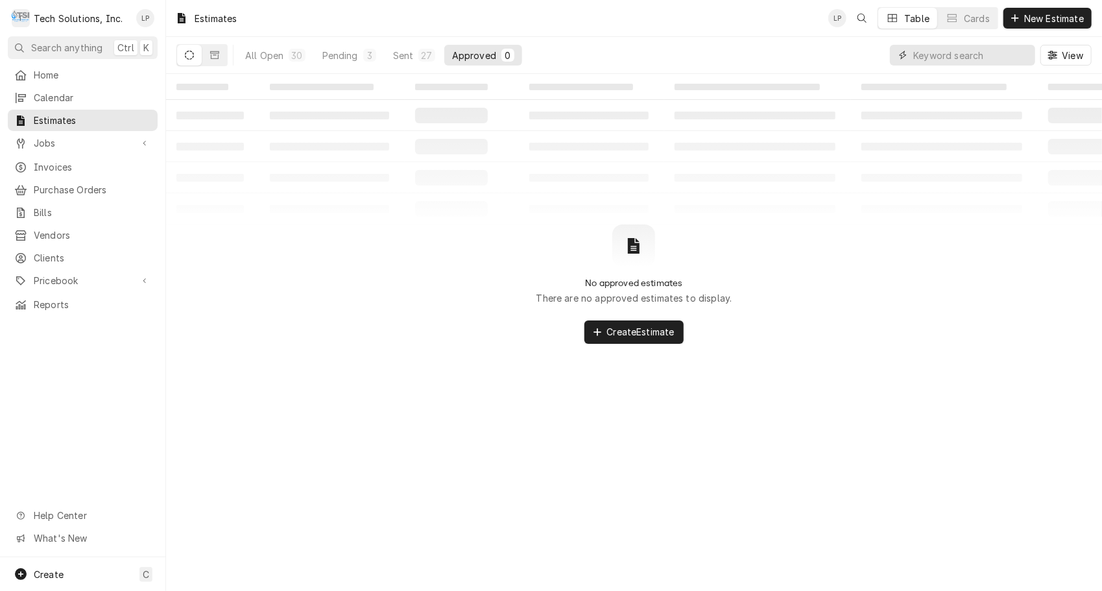
click at [925, 54] on input "Dynamic Content Wrapper" at bounding box center [970, 55] width 115 height 21
type input "106"
click at [214, 56] on icon "Dynamic Content Wrapper" at bounding box center [214, 55] width 9 height 9
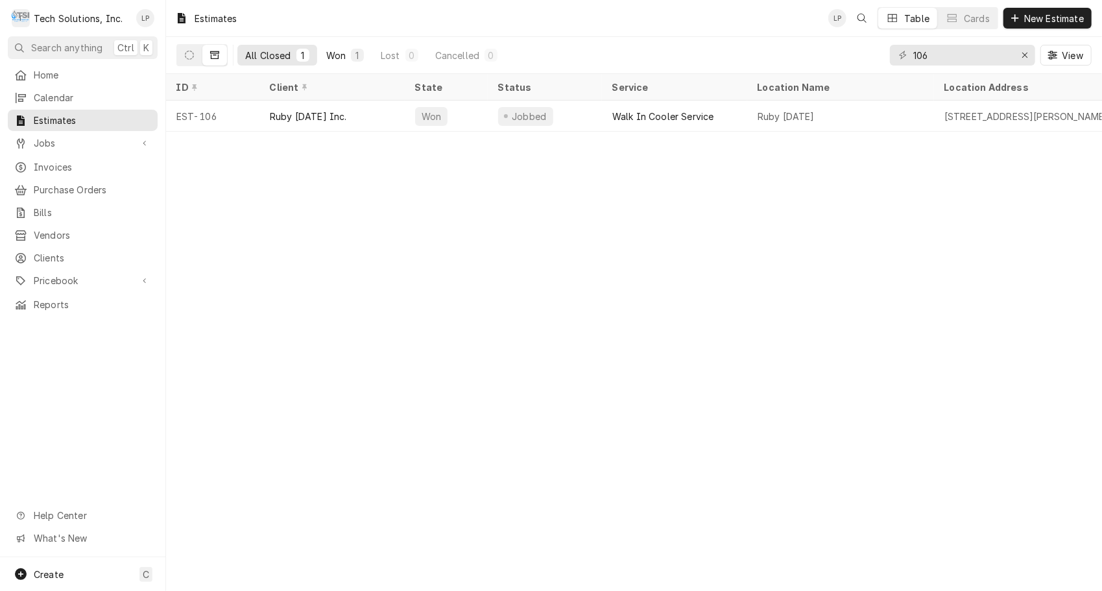
click at [341, 58] on div "Won" at bounding box center [335, 56] width 19 height 14
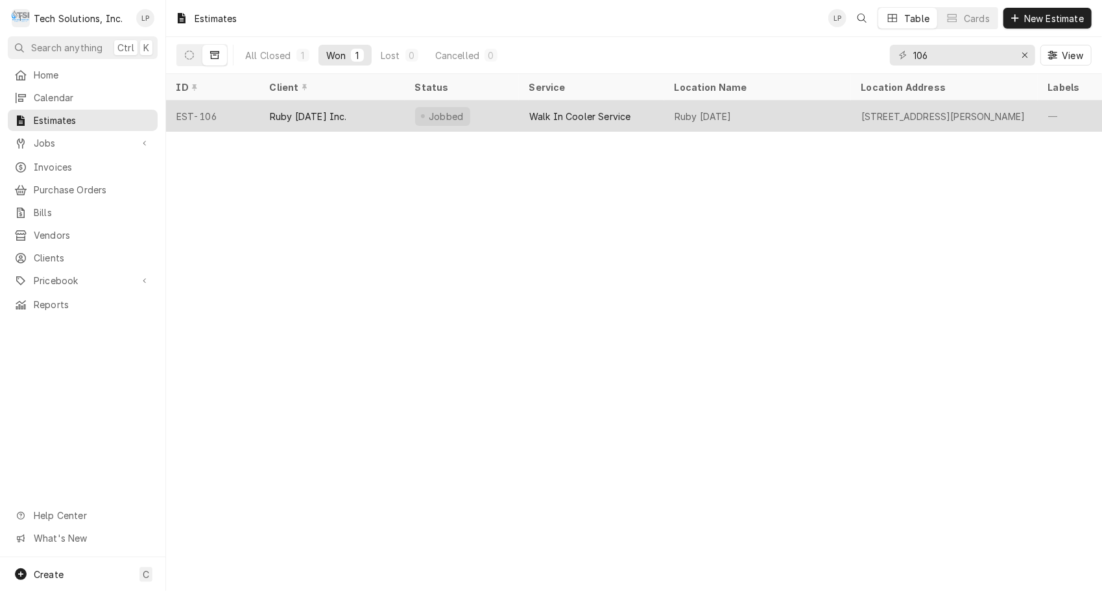
click at [347, 112] on div "Ruby [DATE] Inc." at bounding box center [308, 117] width 77 height 14
